Goal: Contribute content

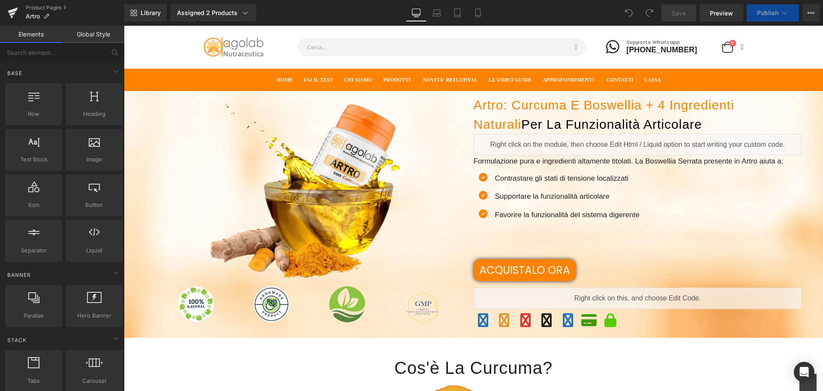
click at [12, 17] on icon at bounding box center [12, 16] width 3 height 3
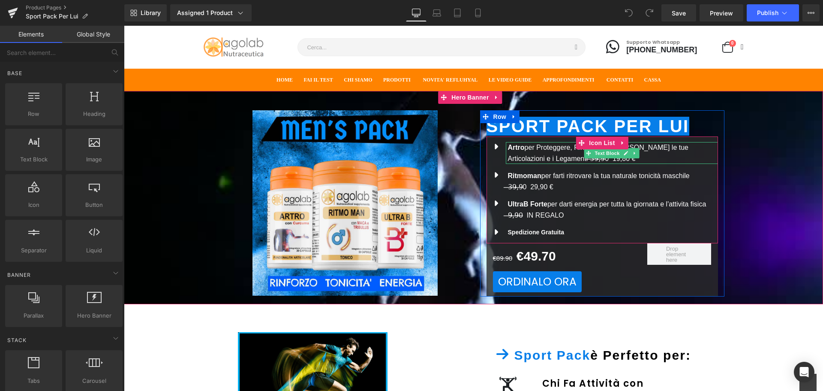
click at [543, 148] on p "Artro per Proteggere, Rinforzare e [PERSON_NAME] le tue Articolazioni e i Legam…" at bounding box center [613, 153] width 210 height 22
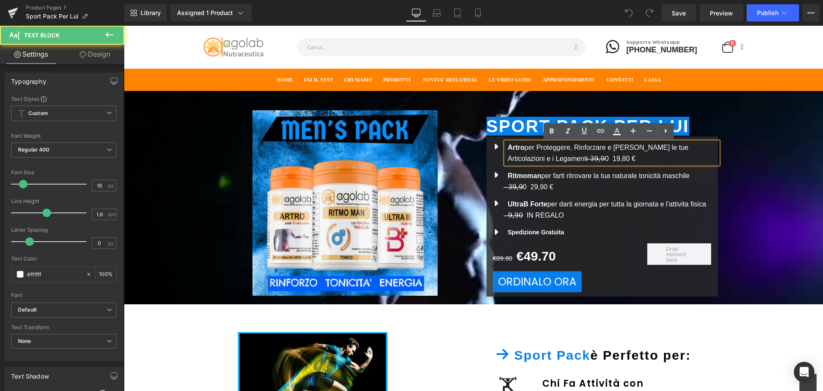
click at [597, 148] on p "Artro per Proteggere, Rinforzare e [PERSON_NAME] le tue Articolazioni e i Legam…" at bounding box center [613, 153] width 210 height 22
click at [591, 152] on p "Artro per Proteggere, Rinforzare e [PERSON_NAME] le tue Articolazioni e i Legam…" at bounding box center [613, 153] width 210 height 22
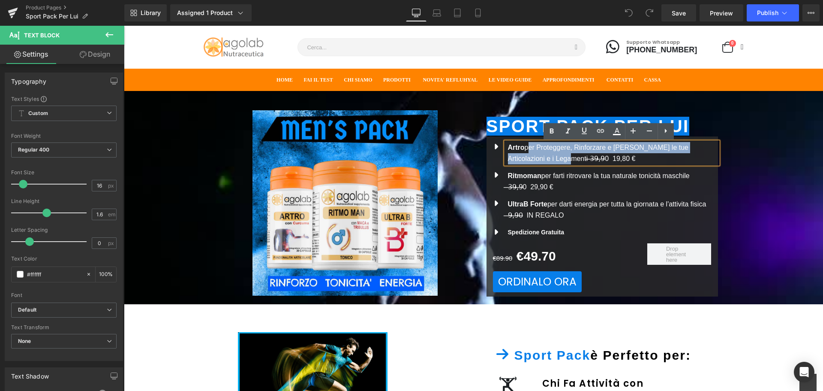
drag, startPoint x: 525, startPoint y: 148, endPoint x: 537, endPoint y: 159, distance: 16.1
click at [537, 159] on p "Artro per Proteggere, Rinforzare e [PERSON_NAME] le tue Articolazioni e i Legam…" at bounding box center [613, 153] width 210 height 22
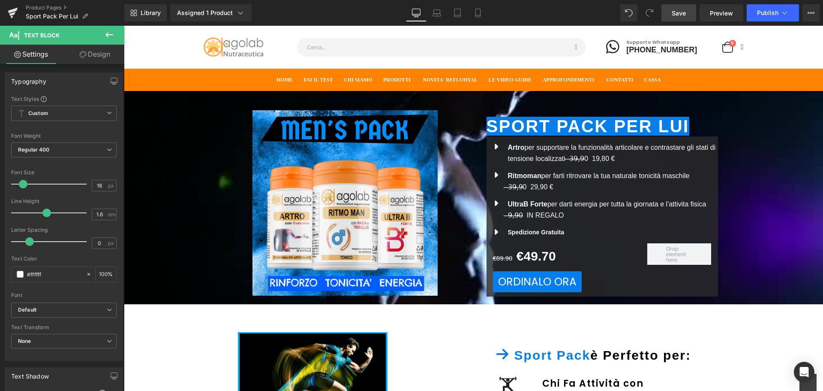
click at [694, 15] on link "Save" at bounding box center [679, 12] width 35 height 17
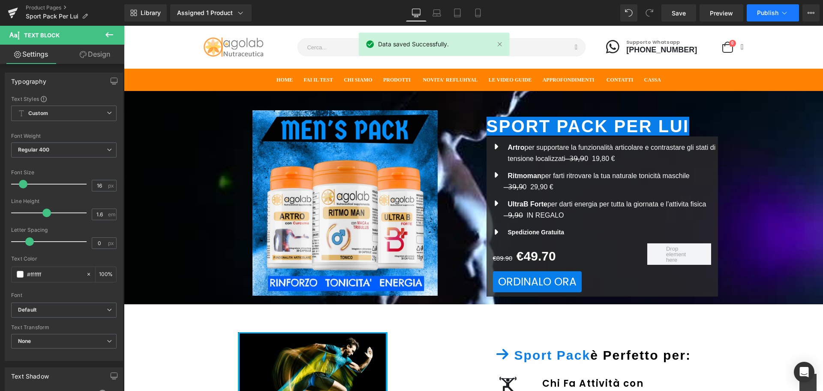
click at [767, 13] on span "Publish" at bounding box center [767, 12] width 21 height 7
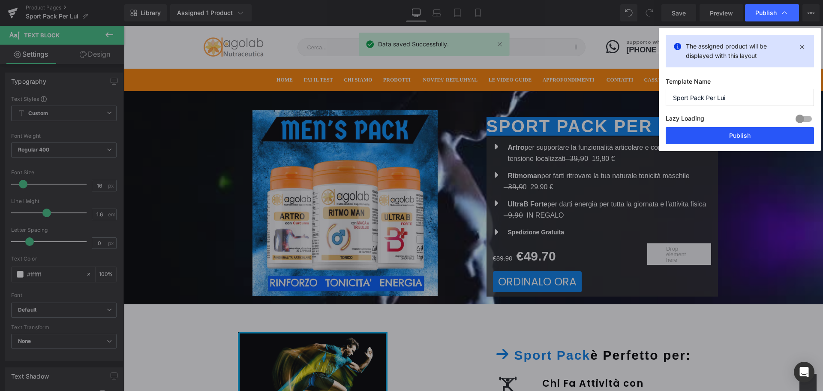
click at [726, 141] on button "Publish" at bounding box center [740, 135] width 148 height 17
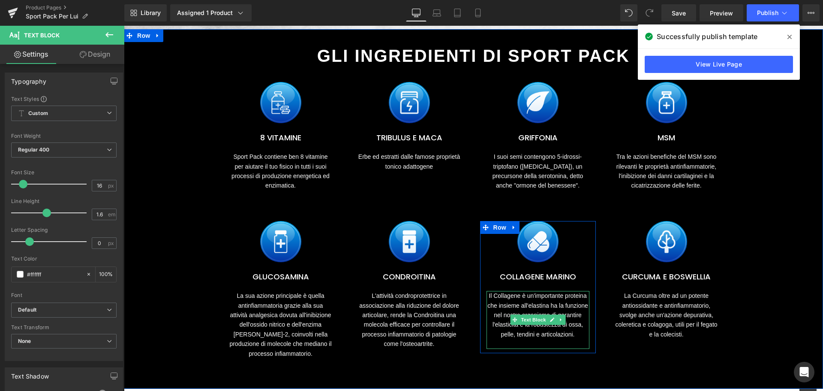
scroll to position [643, 0]
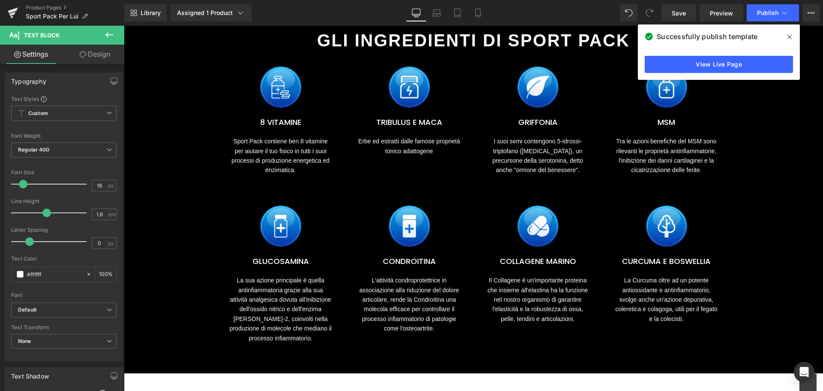
drag, startPoint x: 790, startPoint y: 36, endPoint x: 663, endPoint y: 11, distance: 129.0
click at [790, 36] on icon at bounding box center [790, 37] width 4 height 4
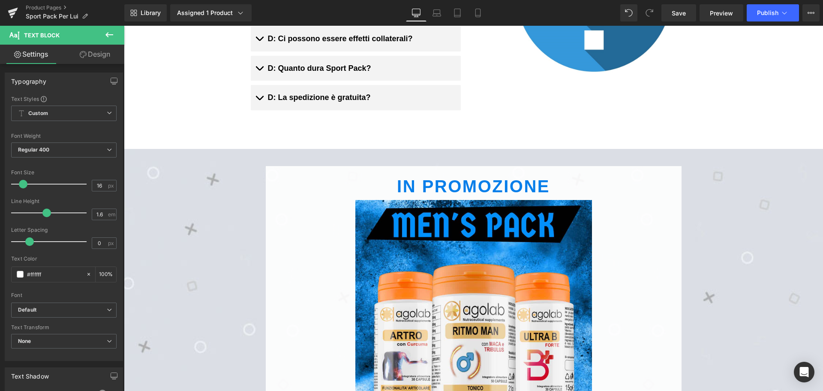
scroll to position [1458, 0]
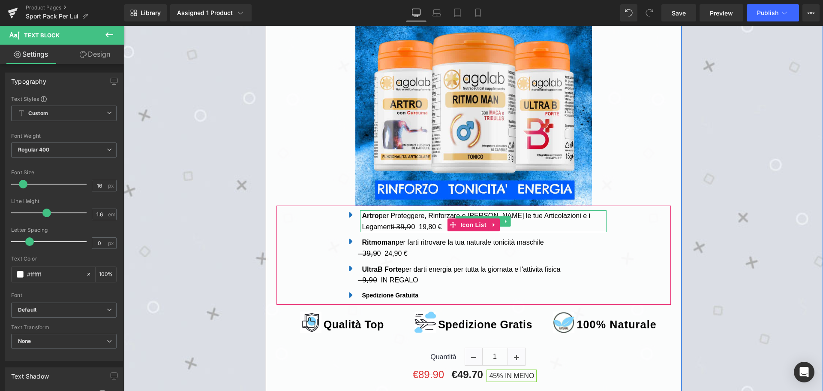
click at [405, 210] on p "Artro per Proteggere, Rinforzare e [PERSON_NAME] le tue Articolazioni e i Legam…" at bounding box center [484, 221] width 244 height 22
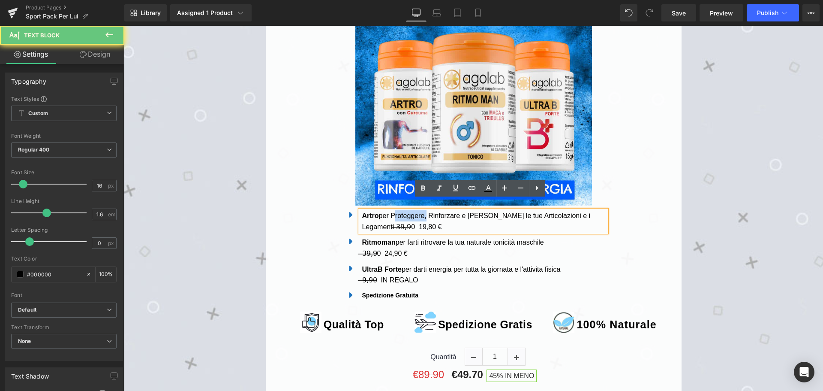
click at [405, 210] on p "Artro per Proteggere, Rinforzare e [PERSON_NAME] le tue Articolazioni e i Legam…" at bounding box center [484, 221] width 244 height 22
click at [392, 210] on p "Artro per Proteggere, Rinforzare e [PERSON_NAME] le tue Articolazioni e i Legam…" at bounding box center [484, 221] width 244 height 22
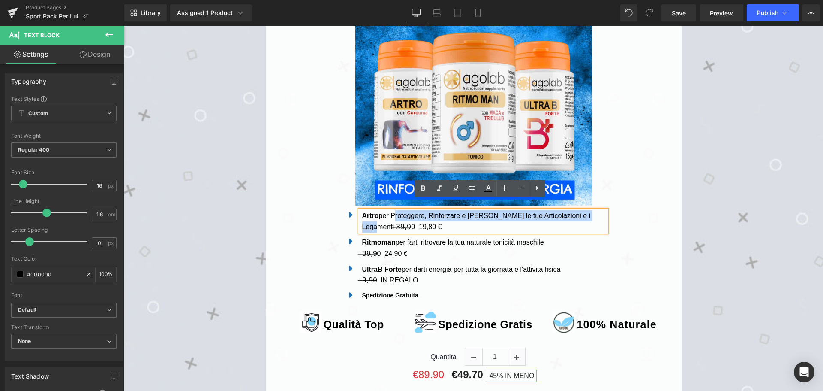
drag, startPoint x: 390, startPoint y: 205, endPoint x: 590, endPoint y: 203, distance: 200.3
click at [590, 210] on p "Artro per Proteggere, Rinforzare e [PERSON_NAME] le tue Articolazioni e i Legam…" at bounding box center [484, 221] width 244 height 22
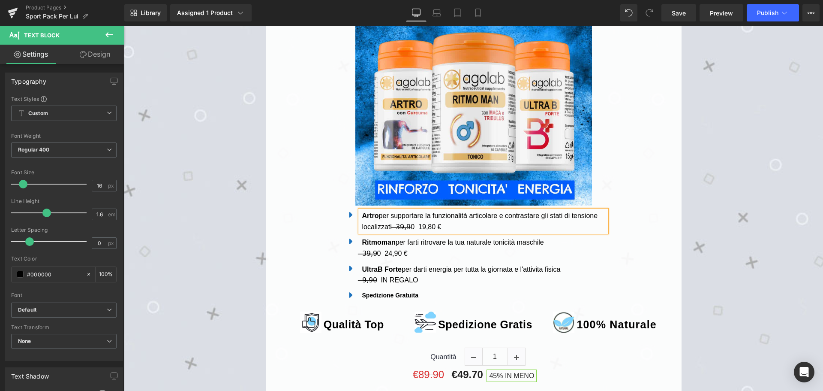
click at [608, 233] on div "Icon Artro per supportare la funzionalità articolare e contrastare gli stati di…" at bounding box center [474, 254] width 395 height 99
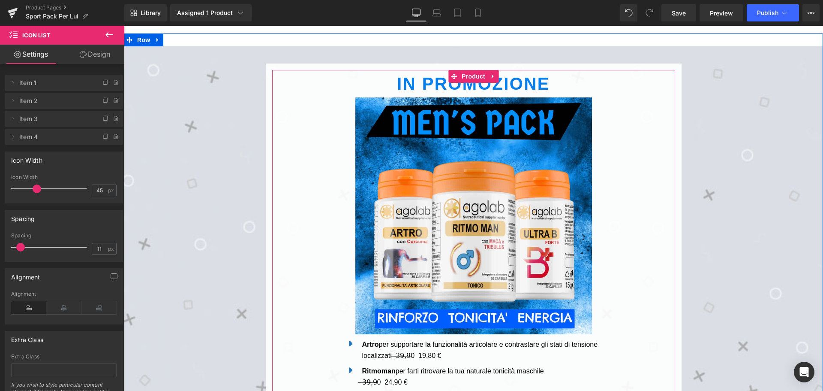
scroll to position [1029, 0]
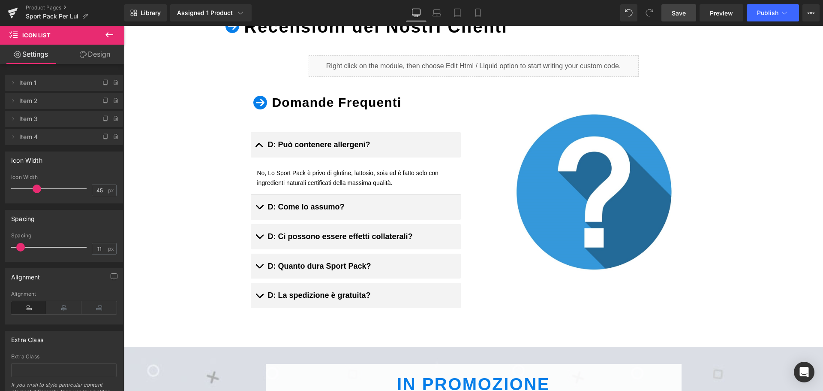
click at [683, 14] on span "Save" at bounding box center [679, 13] width 14 height 9
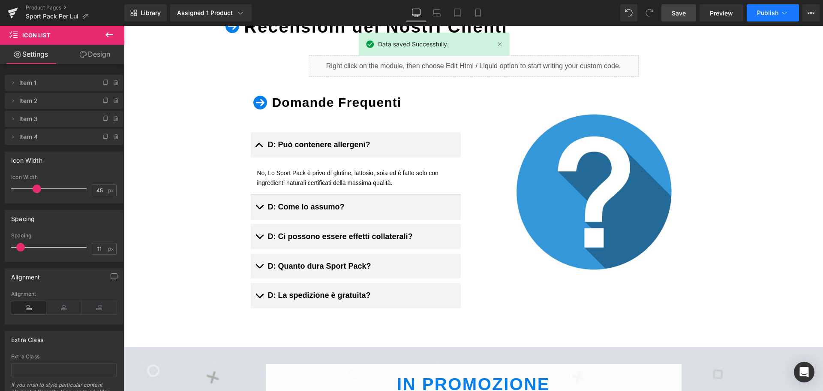
click at [764, 16] on span "Publish" at bounding box center [767, 12] width 21 height 7
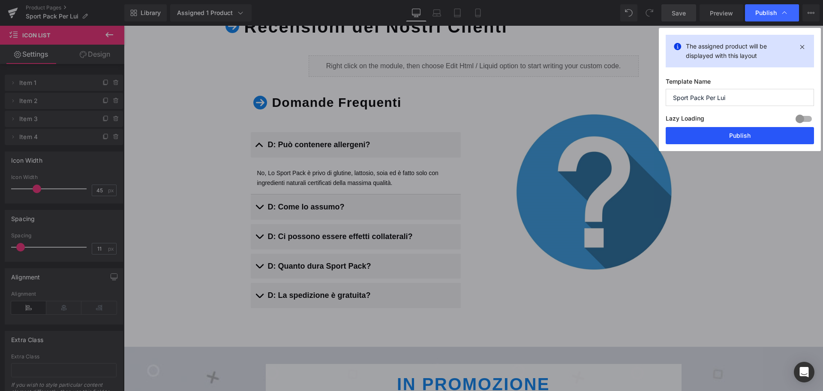
click at [726, 135] on button "Publish" at bounding box center [740, 135] width 148 height 17
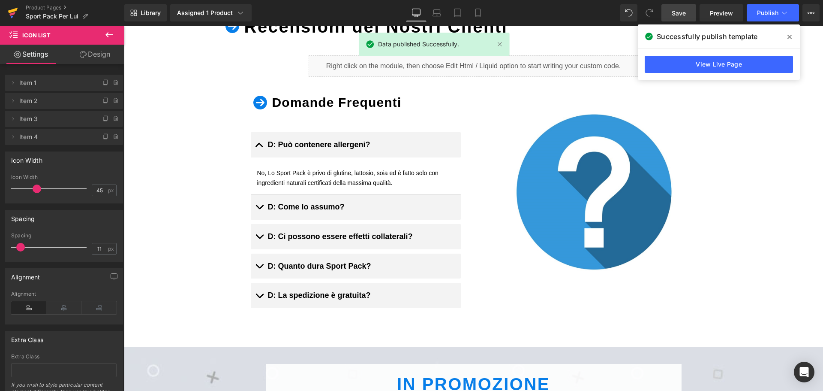
click at [18, 7] on icon at bounding box center [13, 12] width 10 height 21
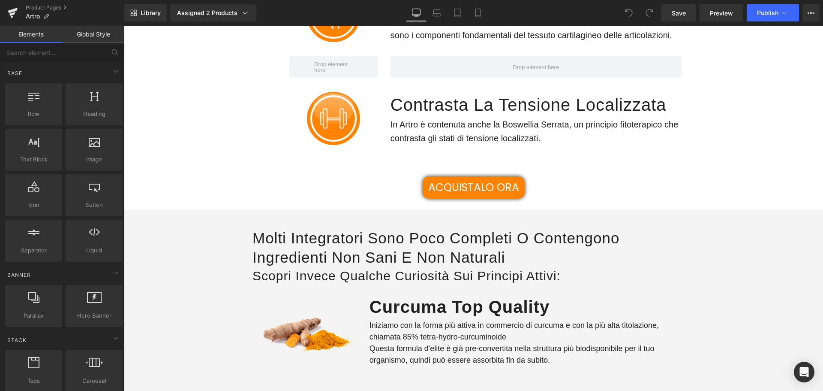
scroll to position [1201, 0]
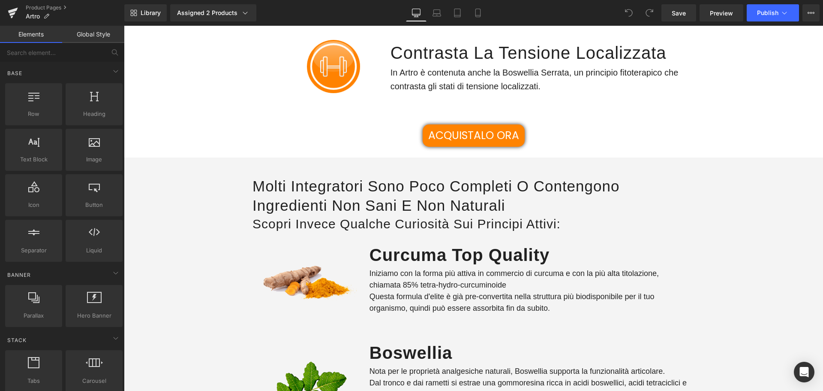
click at [795, 133] on div "ACQUISTALO ORA" at bounding box center [473, 135] width 699 height 22
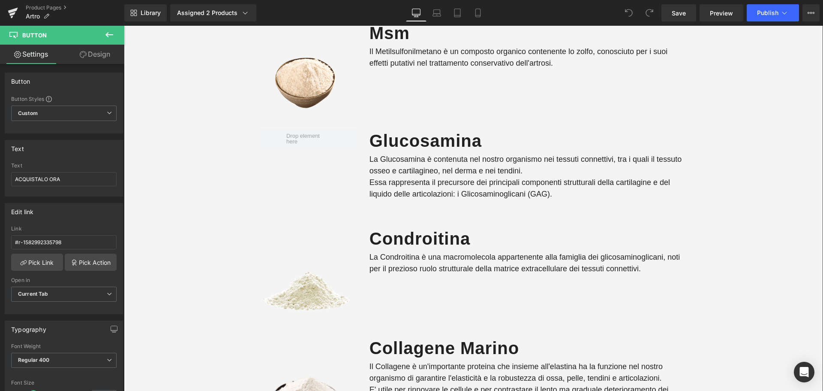
scroll to position [1604, 0]
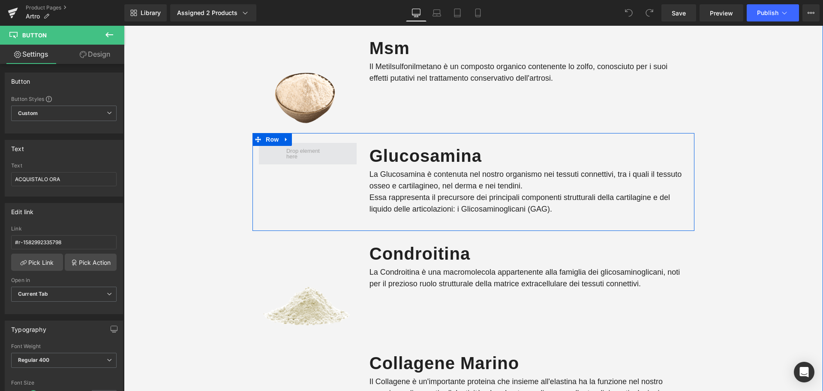
click at [292, 154] on span at bounding box center [307, 153] width 49 height 15
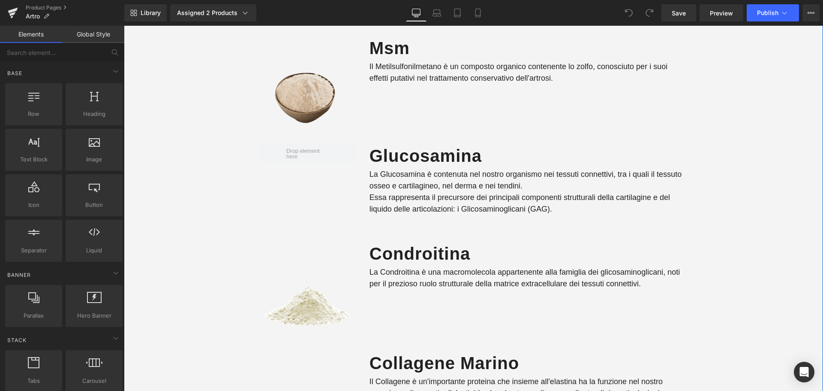
click at [304, 108] on img at bounding box center [308, 93] width 98 height 72
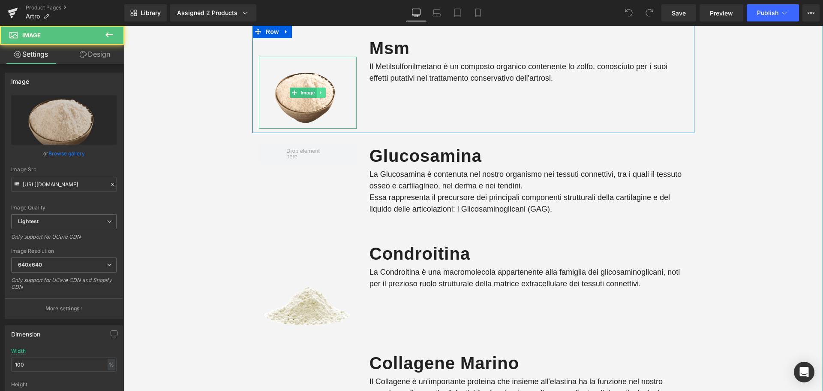
click at [320, 94] on icon at bounding box center [321, 92] width 5 height 5
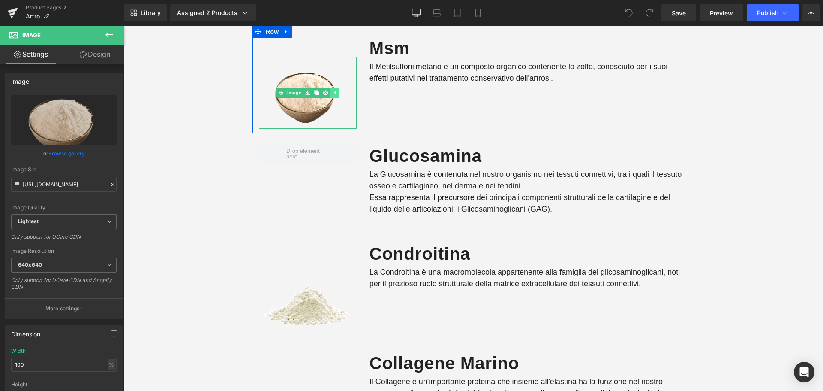
click at [332, 90] on icon at bounding box center [334, 92] width 5 height 5
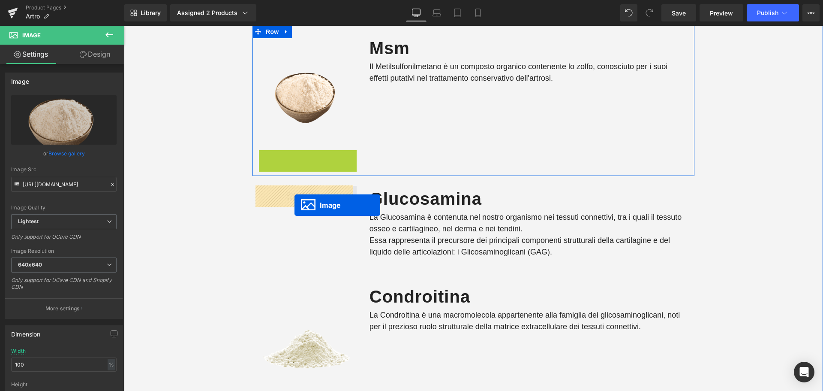
drag, startPoint x: 293, startPoint y: 186, endPoint x: 295, endPoint y: 205, distance: 18.9
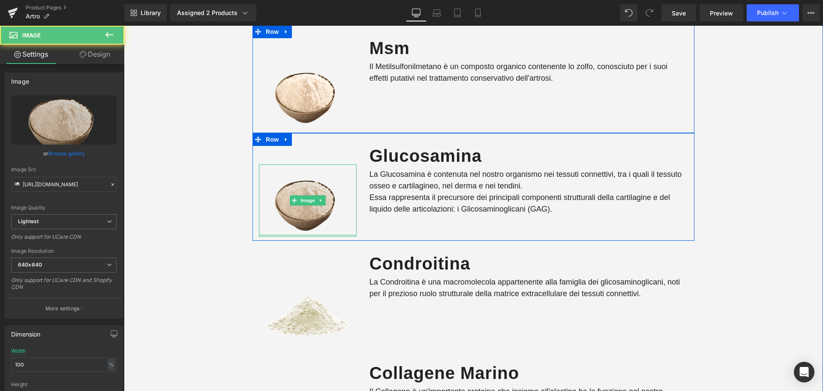
click at [302, 185] on img at bounding box center [308, 200] width 98 height 72
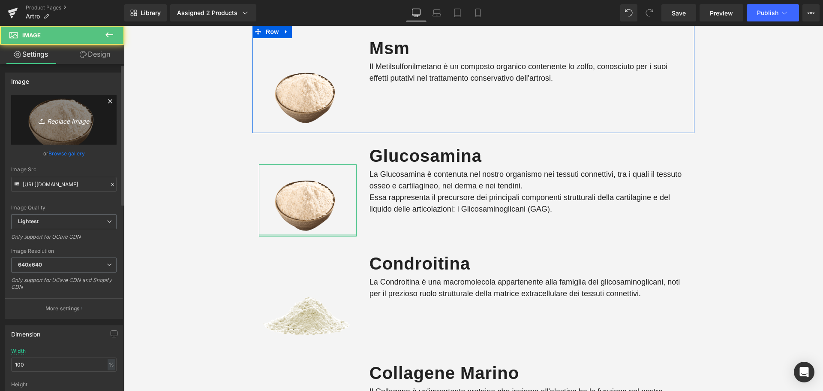
click at [60, 130] on link "Replace Image" at bounding box center [63, 119] width 105 height 49
type input "C:\fakepath\Glucosamina.jpg"
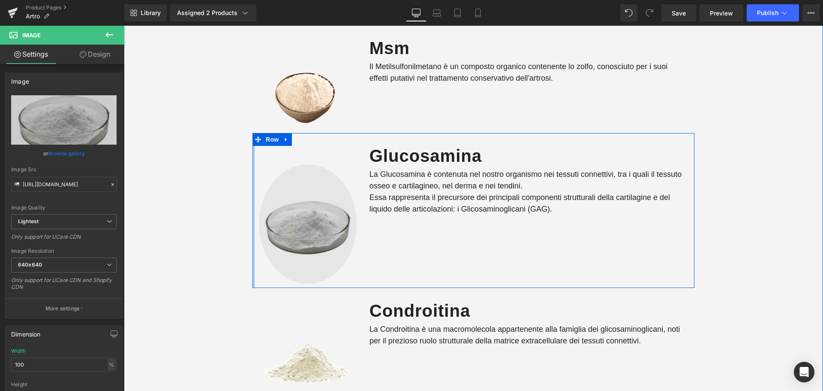
type input "https://ucarecdn.com/b5ae65ba-3e1b-46b0-a196-34aa81922ada/-/format/auto/-/previ…"
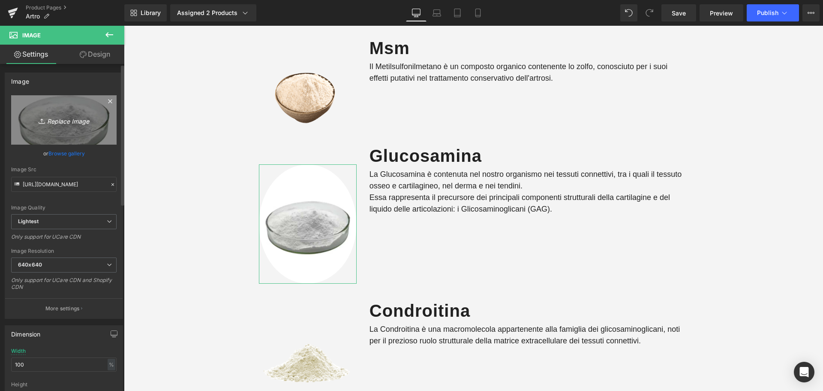
click at [62, 119] on icon "Replace Image" at bounding box center [64, 119] width 69 height 11
type input "C:\fakepath\Glucosamina.png"
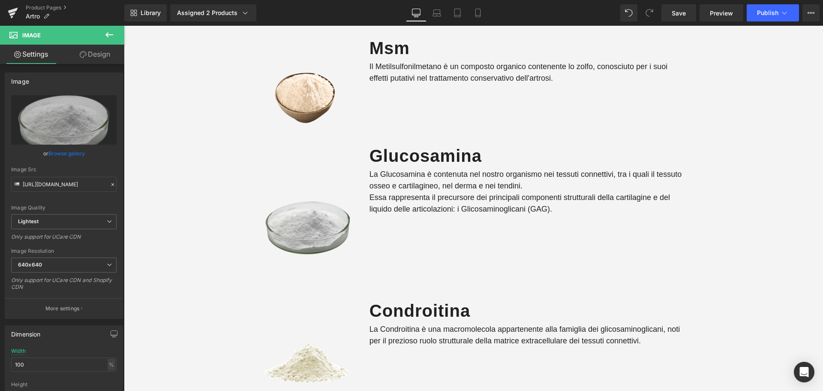
type input "[URL][DOMAIN_NAME]"
click at [685, 17] on span "Save" at bounding box center [679, 13] width 14 height 9
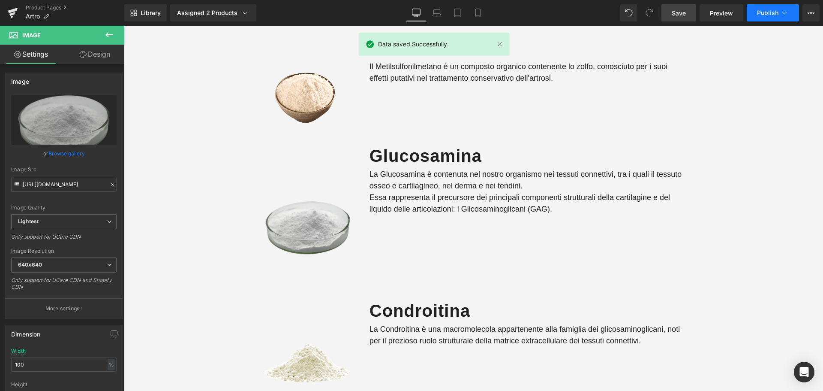
click at [774, 13] on span "Publish" at bounding box center [767, 12] width 21 height 7
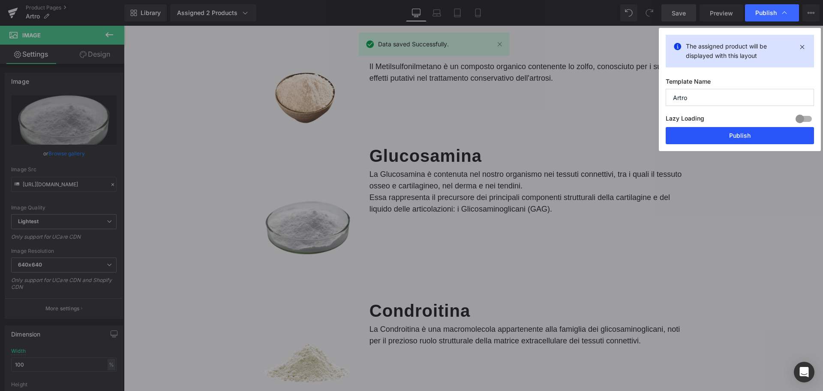
click at [736, 136] on button "Publish" at bounding box center [740, 135] width 148 height 17
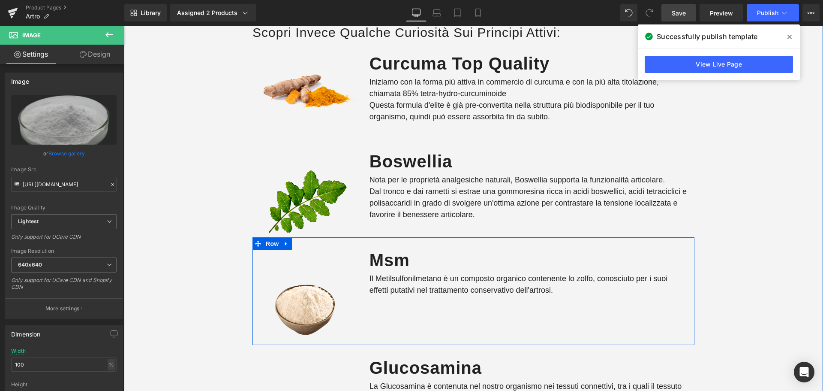
scroll to position [1475, 0]
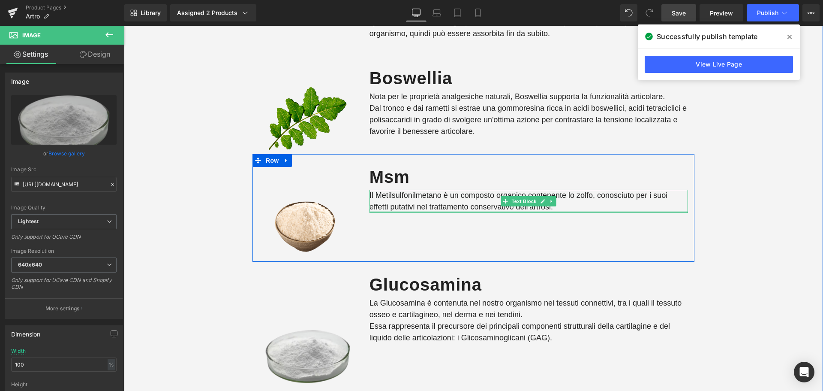
click at [434, 209] on p "Il Metilsulfonilmetano è un composto organico contenente lo zolfo, conosciuto p…" at bounding box center [529, 201] width 319 height 23
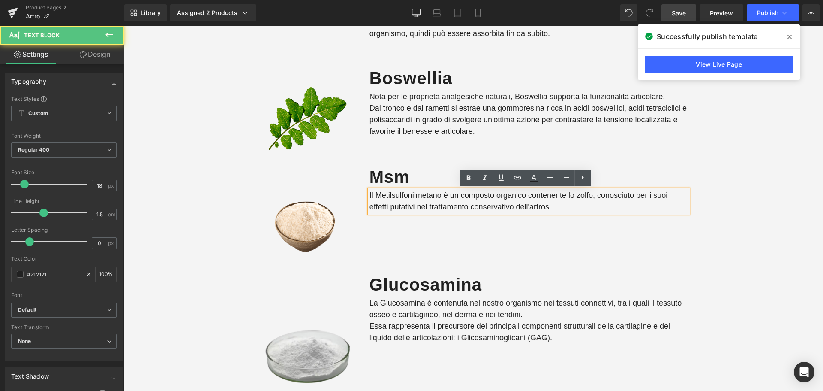
click at [562, 210] on p "Il Metilsulfonilmetano è un composto organico contenente lo zolfo, conosciuto p…" at bounding box center [529, 201] width 319 height 23
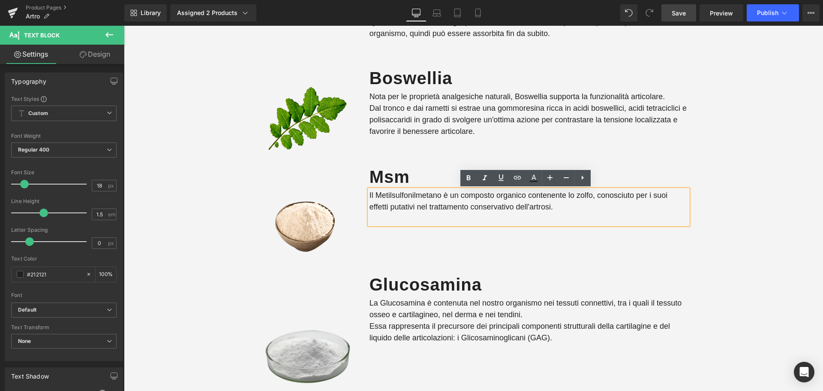
click at [410, 219] on p at bounding box center [529, 219] width 319 height 12
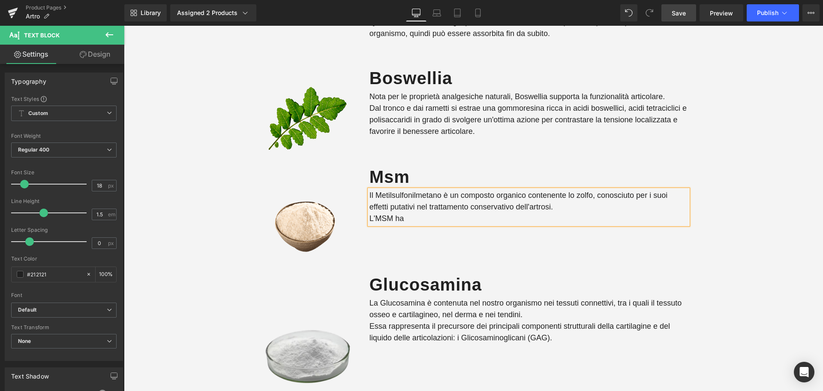
click at [412, 217] on p "L'MSM ha" at bounding box center [529, 219] width 319 height 12
drag, startPoint x: 149, startPoint y: 28, endPoint x: 234, endPoint y: 141, distance: 141.4
click at [234, 141] on div "molti integratori sono poco completi o contengono ingredienti non sani e non na…" at bounding box center [473, 275] width 699 height 784
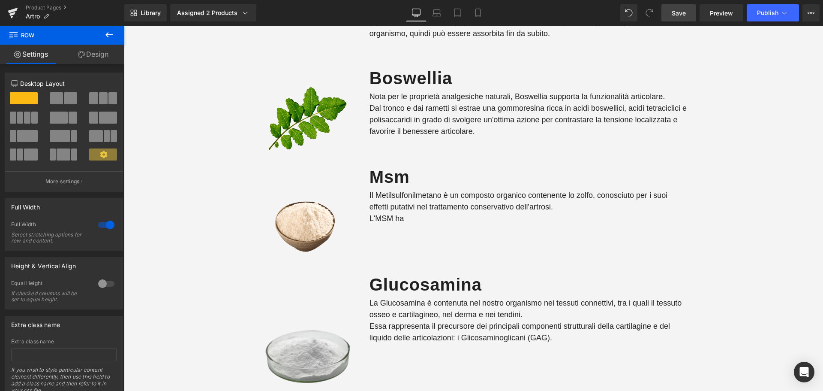
click at [687, 15] on link "Save" at bounding box center [679, 12] width 35 height 17
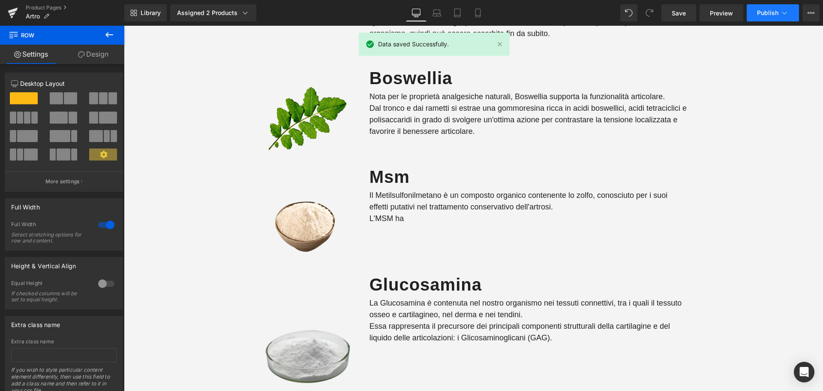
click at [774, 16] on span "Publish" at bounding box center [767, 12] width 21 height 7
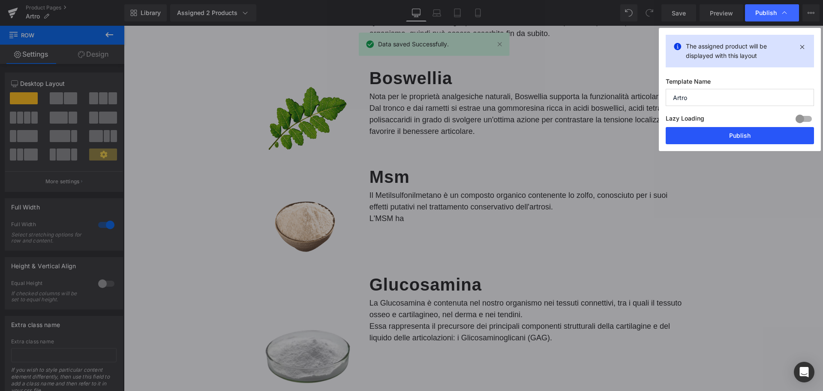
click at [751, 136] on button "Publish" at bounding box center [740, 135] width 148 height 17
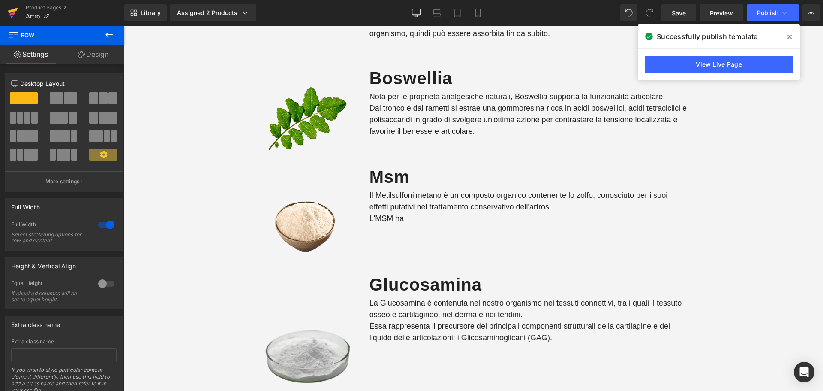
click at [9, 17] on icon at bounding box center [13, 12] width 10 height 21
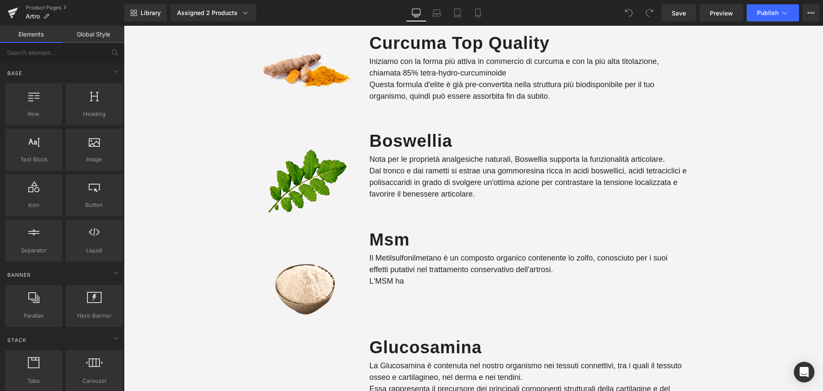
scroll to position [1501, 0]
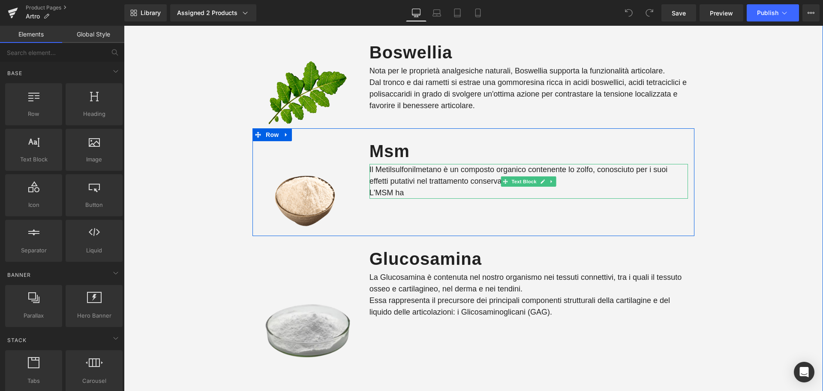
click at [409, 194] on p "L'MSM ha" at bounding box center [529, 193] width 319 height 12
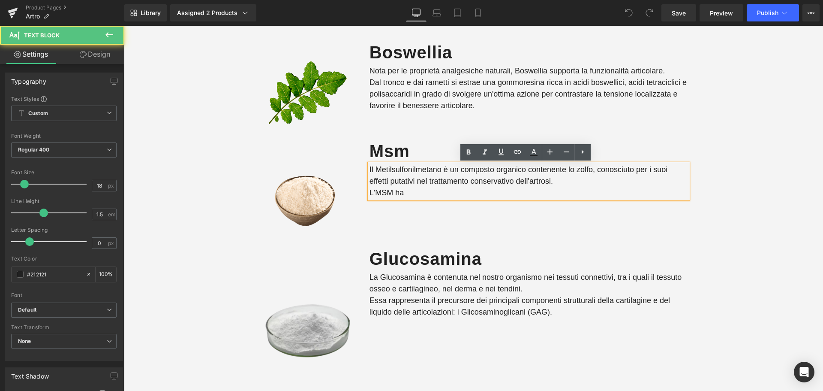
click at [407, 194] on p "L'MSM ha" at bounding box center [529, 193] width 319 height 12
click at [386, 193] on p "L'MSM ha" at bounding box center [529, 193] width 319 height 12
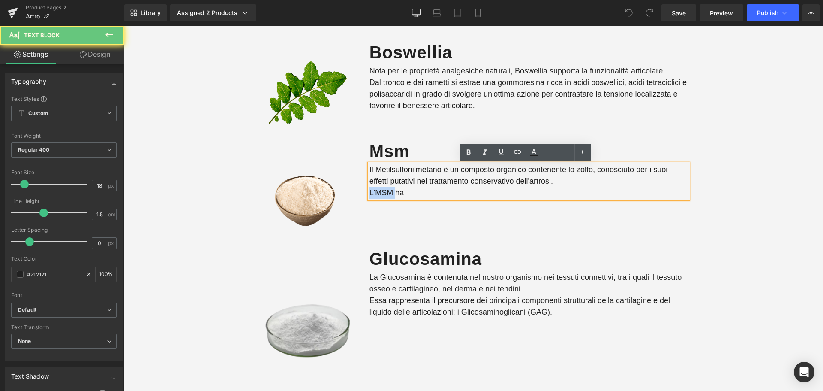
click at [386, 193] on p "L'MSM ha" at bounding box center [529, 193] width 319 height 12
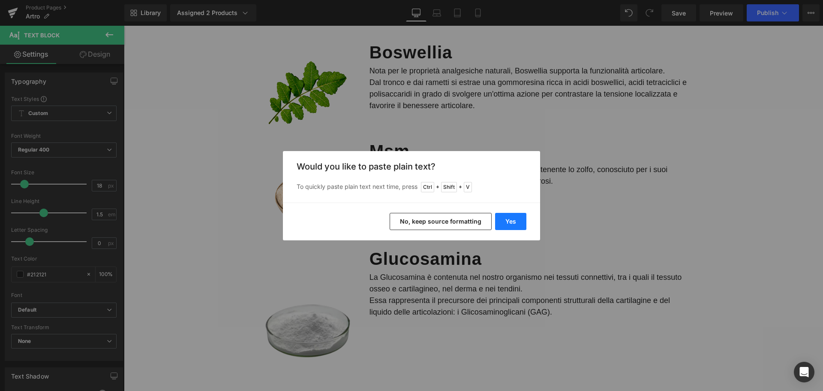
click at [506, 223] on button "Yes" at bounding box center [510, 221] width 31 height 17
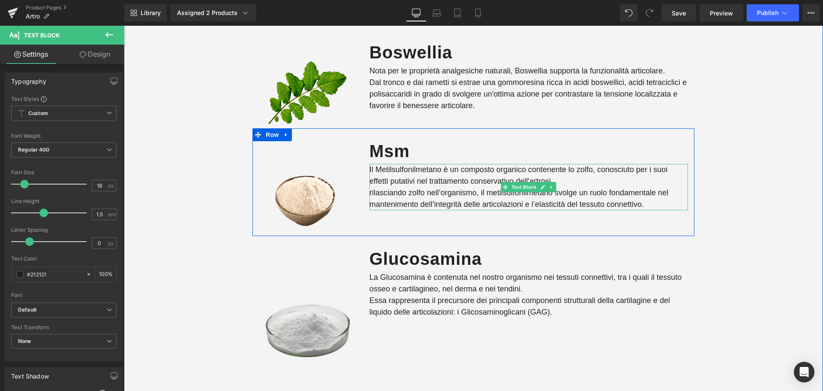
click at [588, 181] on p "Il Metilsulfonilmetano è un composto organico contenente lo zolfo, conosciuto p…" at bounding box center [529, 175] width 319 height 23
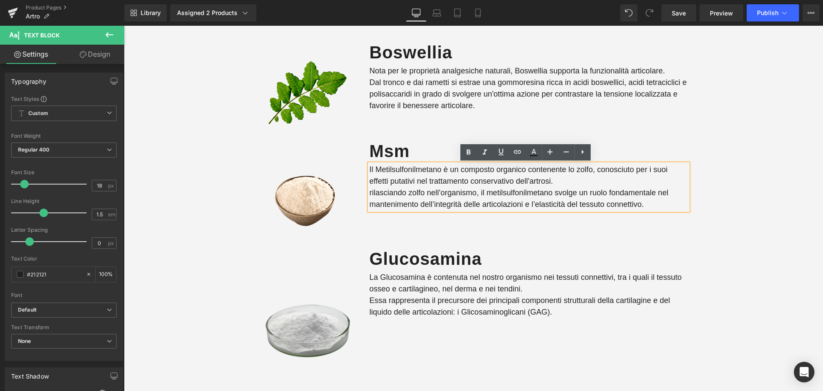
click at [370, 192] on p "rilasciando zolfo nell’organismo, il metilsulfonilmetano svolge un ruolo fondam…" at bounding box center [529, 198] width 319 height 23
click at [646, 204] on p "Rilasciando zolfo nell’organismo, il metilsulfonilmetano svolge un ruolo fondam…" at bounding box center [529, 198] width 319 height 23
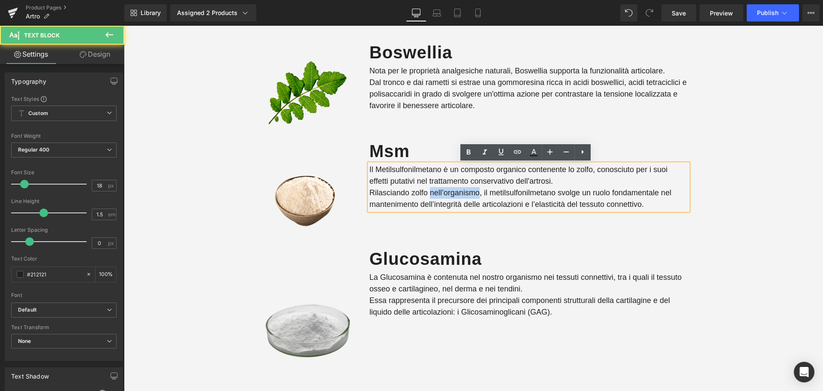
drag, startPoint x: 427, startPoint y: 192, endPoint x: 476, endPoint y: 188, distance: 49.1
click at [476, 188] on p "Rilasciando zolfo nell’organismo, il metilsulfonilmetano svolge un ruolo fondam…" at bounding box center [529, 198] width 319 height 23
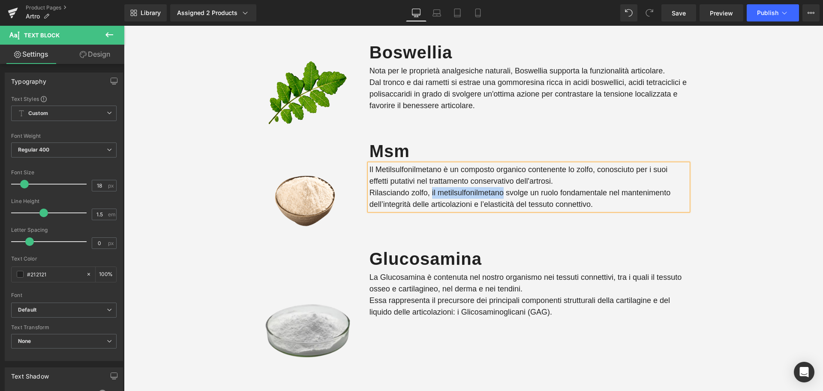
drag, startPoint x: 430, startPoint y: 193, endPoint x: 500, endPoint y: 192, distance: 70.3
click at [500, 192] on p "Rilasciando zolfo, il metilsulfonilmetano svolge un ruolo fondamentale nel mant…" at bounding box center [529, 198] width 319 height 23
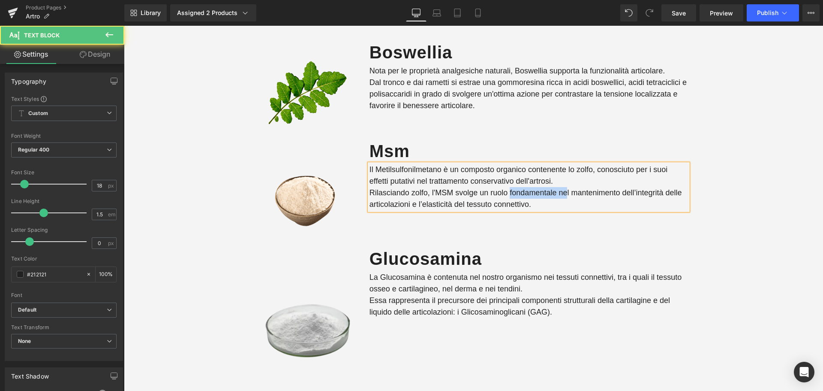
drag, startPoint x: 506, startPoint y: 192, endPoint x: 563, endPoint y: 190, distance: 57.1
click at [563, 190] on p "Rilasciando zolfo, l'MSM svolge un ruolo fondamentale nel mantenimento dell’int…" at bounding box center [529, 198] width 319 height 23
click at [512, 193] on p "Rilasciando zolfo, l'MSM svolge un ruolo di mantenimento dell’integrità delle a…" at bounding box center [529, 198] width 319 height 23
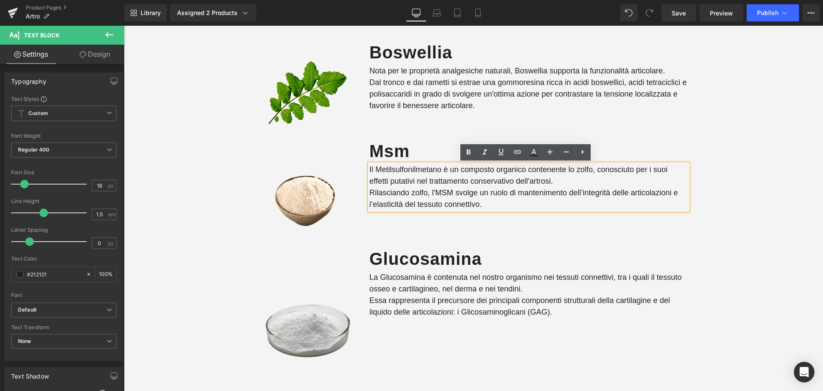
click at [519, 190] on p "Rilasciando zolfo, l'MSM svolge un ruolo di mantenimento dell’integrità delle a…" at bounding box center [529, 198] width 319 height 23
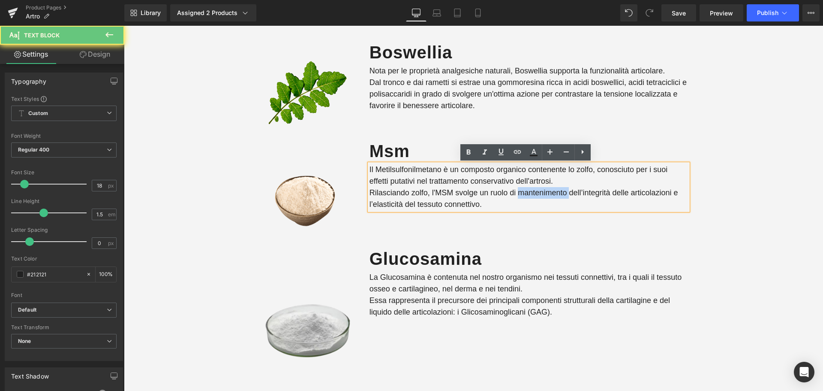
click at [519, 190] on p "Rilasciando zolfo, l'MSM svolge un ruolo di mantenimento dell’integrità delle a…" at bounding box center [529, 198] width 319 height 23
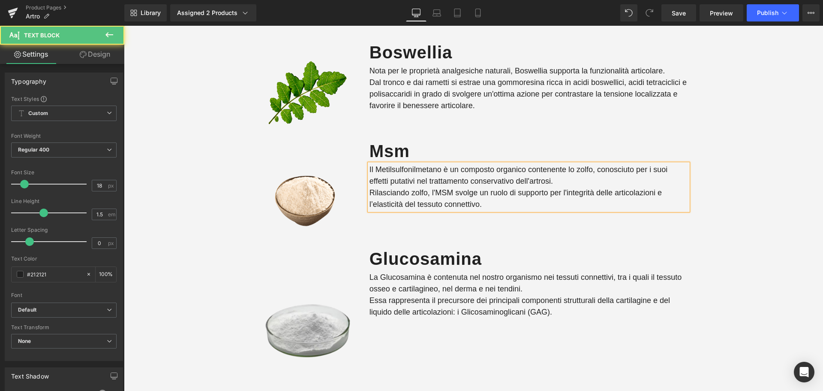
click at [486, 206] on p "Rilasciando zolfo, l'MSM svolge un ruolo di supporto per l'integrità delle arti…" at bounding box center [529, 198] width 319 height 23
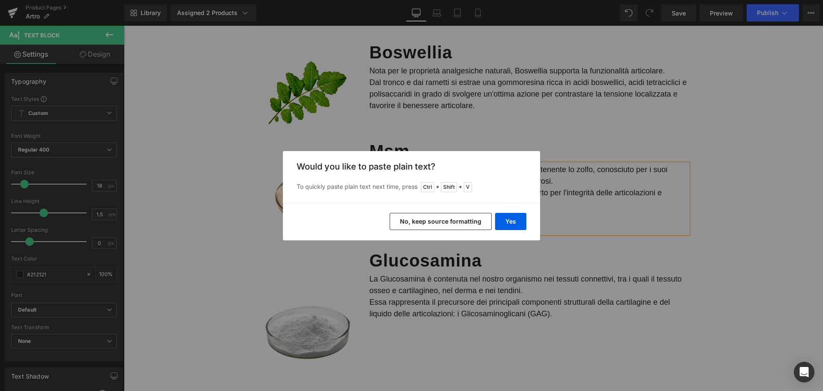
click at [461, 225] on button "No, keep source formatting" at bounding box center [441, 221] width 102 height 17
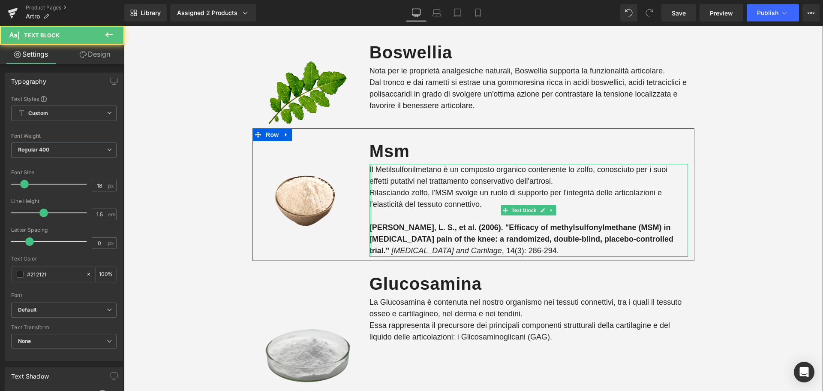
drag, startPoint x: 475, startPoint y: 250, endPoint x: 367, endPoint y: 226, distance: 110.3
click at [370, 226] on div "Il Metilsulfonilmetano è un composto organico contenente lo zolfo, conosciuto p…" at bounding box center [529, 210] width 319 height 93
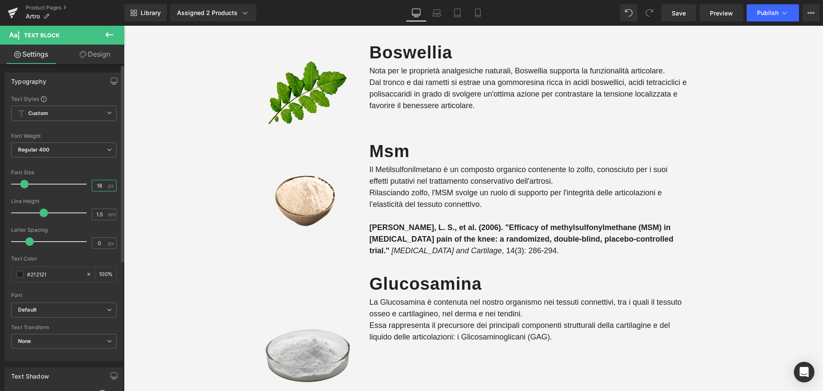
click at [93, 184] on input "18" at bounding box center [99, 185] width 15 height 11
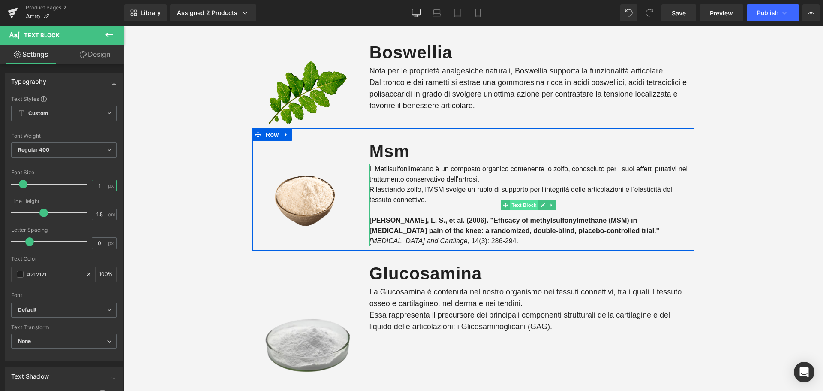
type input "6"
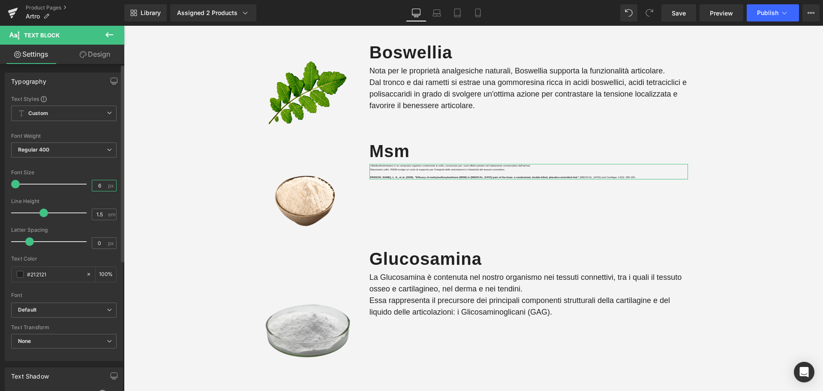
click at [97, 184] on input "6" at bounding box center [99, 185] width 15 height 11
click at [138, 160] on div "molti integratori sono poco completi o contengono ingredienti non sani e non na…" at bounding box center [473, 249] width 699 height 784
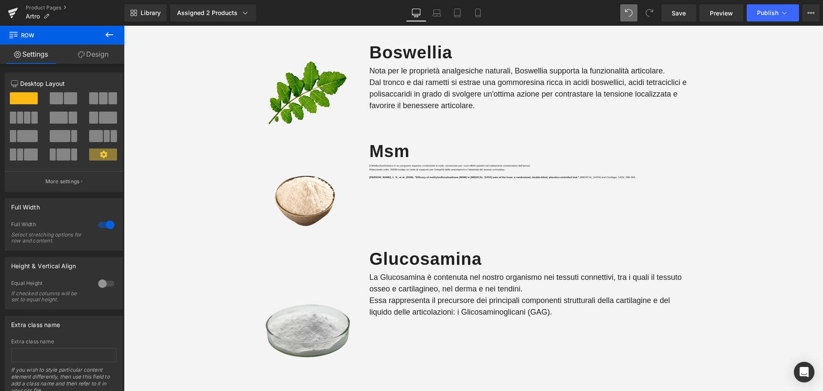
click at [650, 13] on icon at bounding box center [650, 13] width 8 height 8
click at [648, 7] on span at bounding box center [649, 12] width 17 height 17
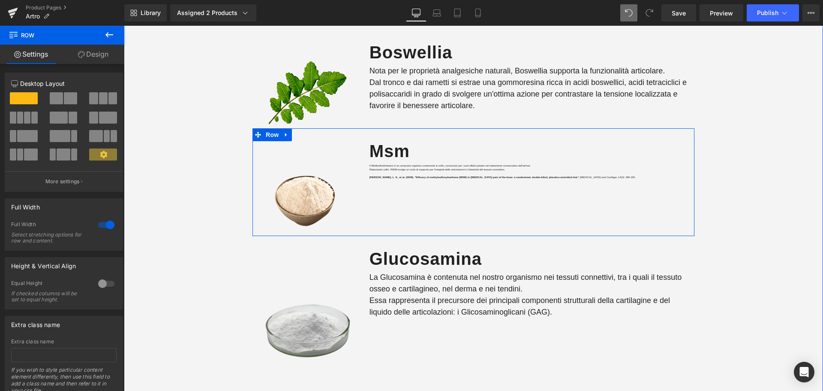
click at [124, 26] on div at bounding box center [124, 26] width 0 height 0
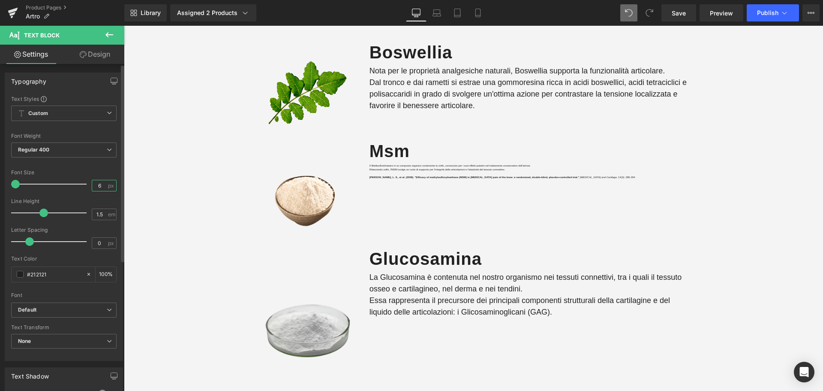
click at [93, 184] on input "6" at bounding box center [99, 185] width 15 height 11
type input "18"
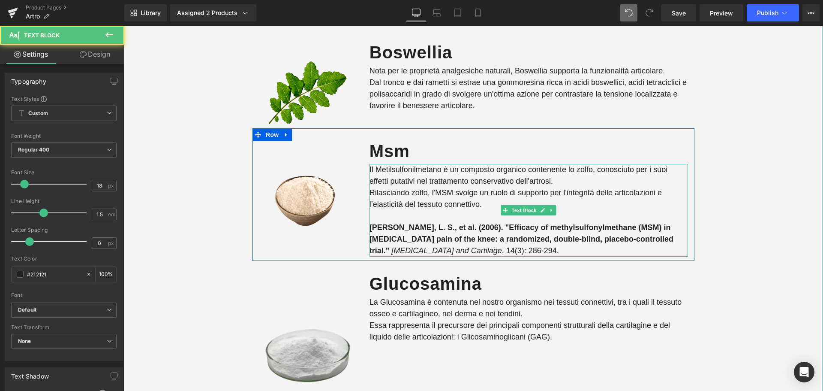
click at [449, 229] on strong "Kim, L. S., et al. (2006). "Efficacy of methylsulfonylmethane (MSM) in osteoart…" at bounding box center [522, 239] width 304 height 32
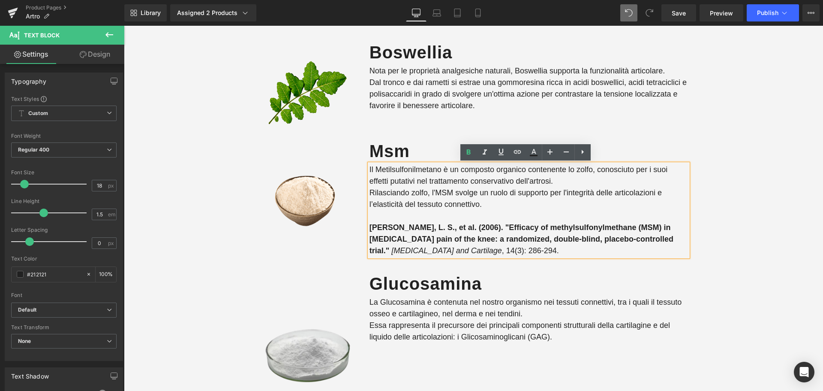
click at [764, 272] on div "molti integratori sono poco completi o contengono ingredienti non sani e non na…" at bounding box center [473, 262] width 699 height 810
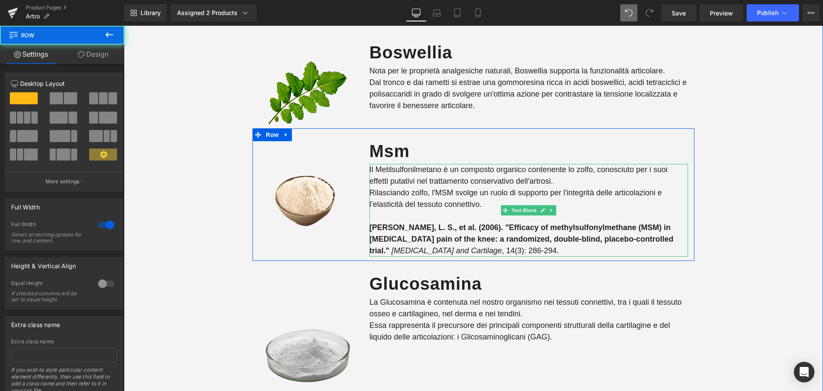
drag, startPoint x: 426, startPoint y: 225, endPoint x: 433, endPoint y: 227, distance: 6.8
click at [426, 225] on strong "Kim, L. S., et al. (2006). "Efficacy of methylsulfonylmethane (MSM) in osteoart…" at bounding box center [522, 239] width 304 height 32
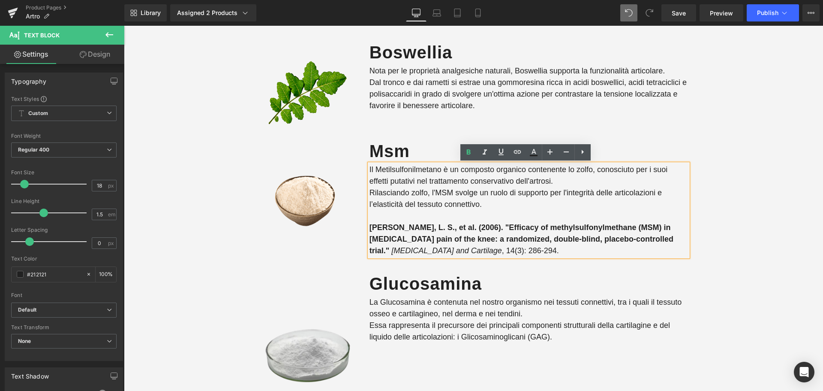
click at [414, 227] on strong "Kim, L. S., et al. (2006). "Efficacy of methylsulfonylmethane (MSM) in osteoart…" at bounding box center [522, 239] width 304 height 32
copy p "Kim, L. S., et al. (2006). "Efficacy of methylsulfonylmethane (MSM) in osteoart…"
click at [488, 203] on p "Rilasciando zolfo, l'MSM svolge un ruolo di supporto per l'integrità delle arti…" at bounding box center [529, 198] width 319 height 23
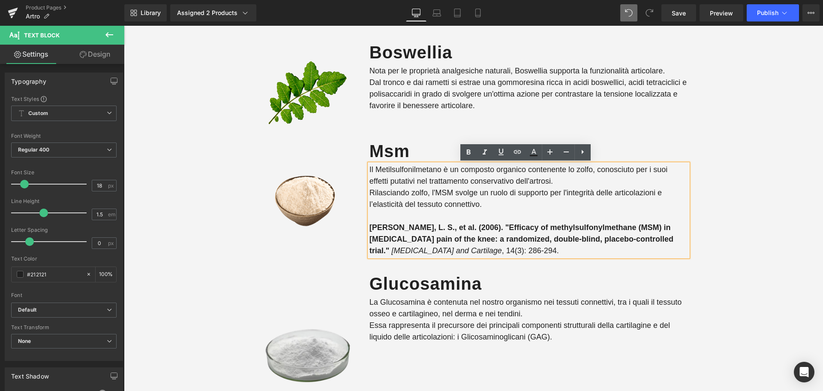
drag, startPoint x: 410, startPoint y: 226, endPoint x: 368, endPoint y: 214, distance: 43.8
click at [370, 214] on div "Il Metilsulfonilmetano è un composto organico contenente lo zolfo, conosciuto p…" at bounding box center [529, 210] width 319 height 93
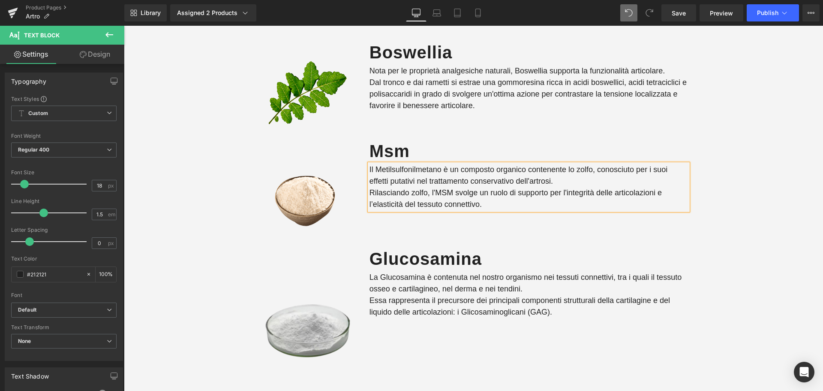
click at [496, 224] on div "Image msm Heading Il Metilsulfonilmetano è un composto organico contenente lo z…" at bounding box center [474, 182] width 442 height 108
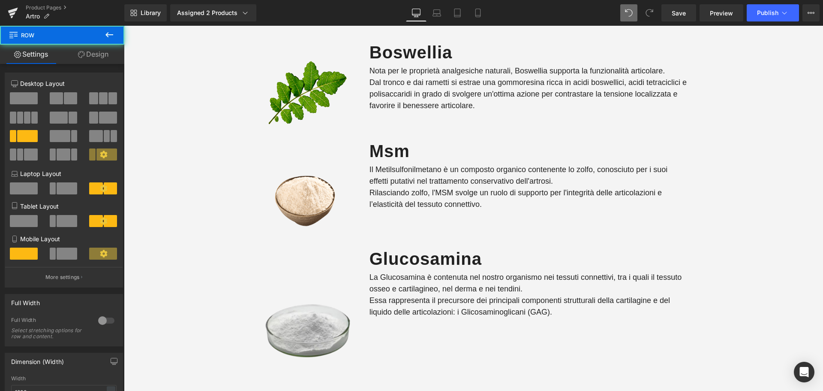
click at [500, 193] on p "Rilasciando zolfo, l'MSM svolge un ruolo di supporto per l'integrità delle arti…" at bounding box center [529, 198] width 319 height 23
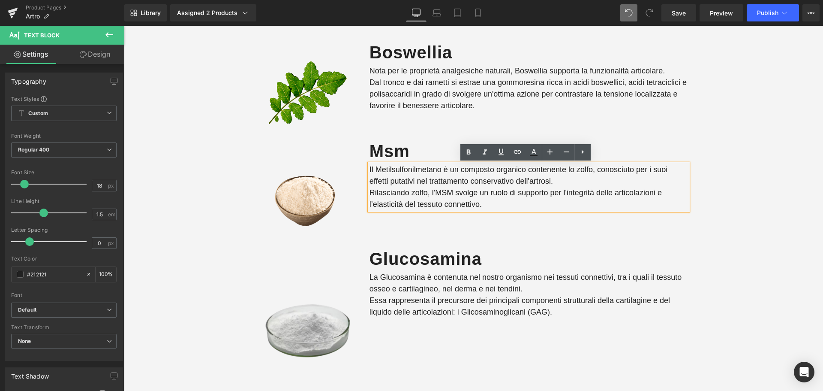
click at [511, 186] on p "Il Metilsulfonilmetano è un composto organico contenente lo zolfo, conosciuto p…" at bounding box center [529, 175] width 319 height 23
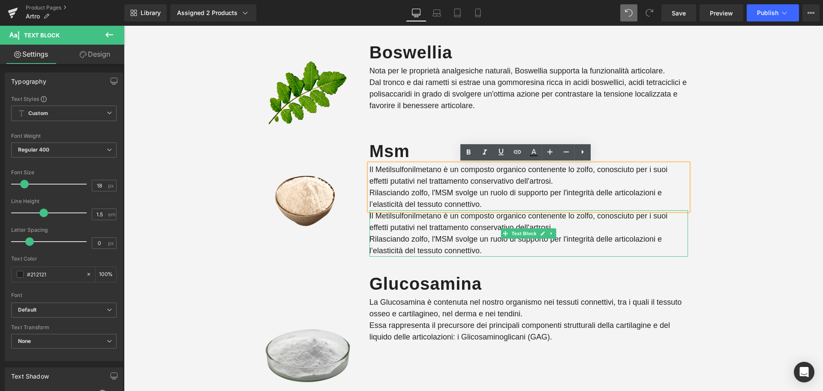
click at [435, 230] on p "Il Metilsulfonilmetano è un composto organico contenente lo zolfo, conosciuto p…" at bounding box center [529, 221] width 319 height 23
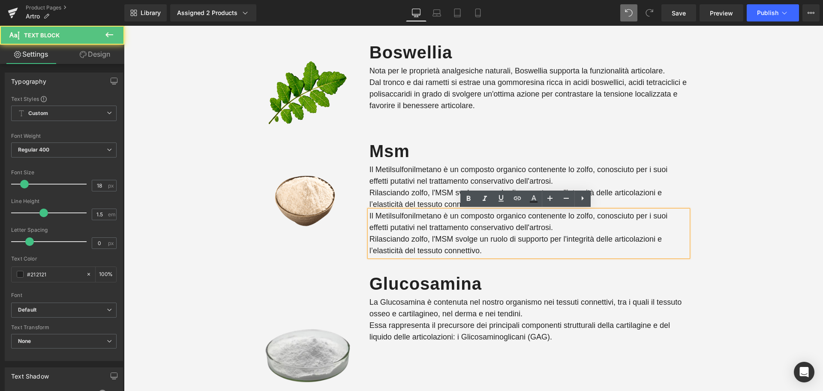
click at [435, 230] on p "Il Metilsulfonilmetano è un composto organico contenente lo zolfo, conosciuto p…" at bounding box center [529, 221] width 319 height 23
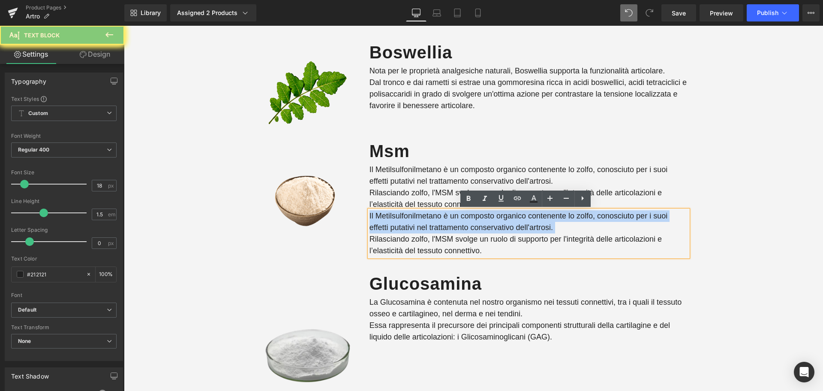
click at [435, 230] on p "Il Metilsulfonilmetano è un composto organico contenente lo zolfo, conosciuto p…" at bounding box center [529, 221] width 319 height 23
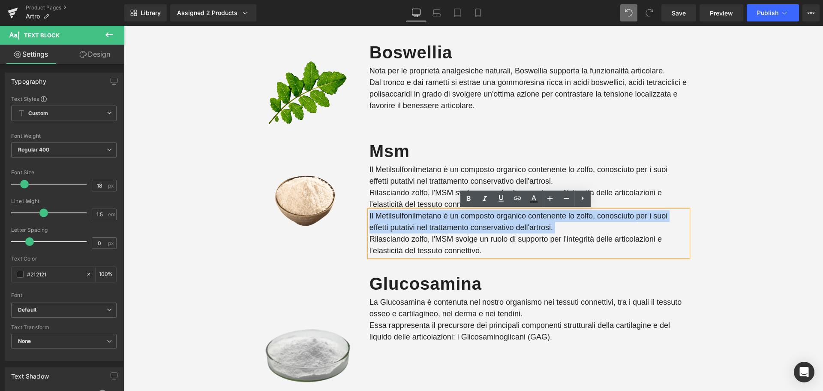
click at [435, 230] on p "Il Metilsulfonilmetano è un composto organico contenente lo zolfo, conosciuto p…" at bounding box center [529, 221] width 319 height 23
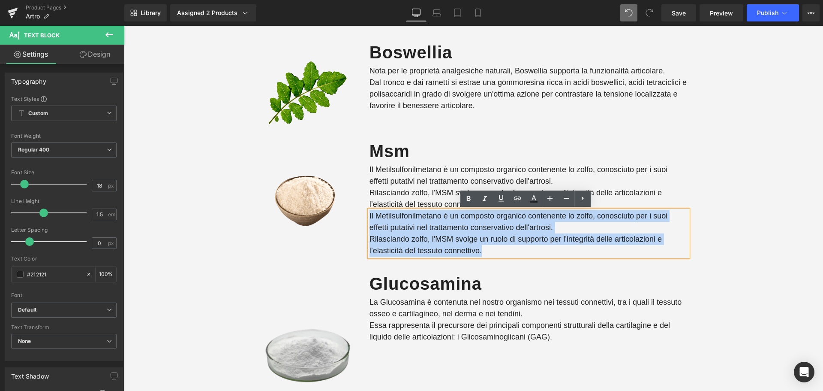
drag, startPoint x: 482, startPoint y: 253, endPoint x: 360, endPoint y: 211, distance: 129.2
click at [363, 211] on div "msm Heading Il Metilsulfonilmetano è un composto organico contenente lo zolfo, …" at bounding box center [528, 197] width 331 height 118
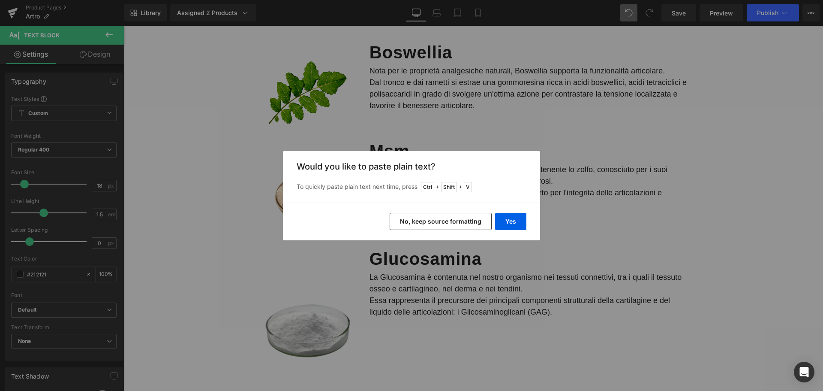
click at [441, 223] on button "No, keep source formatting" at bounding box center [441, 221] width 102 height 17
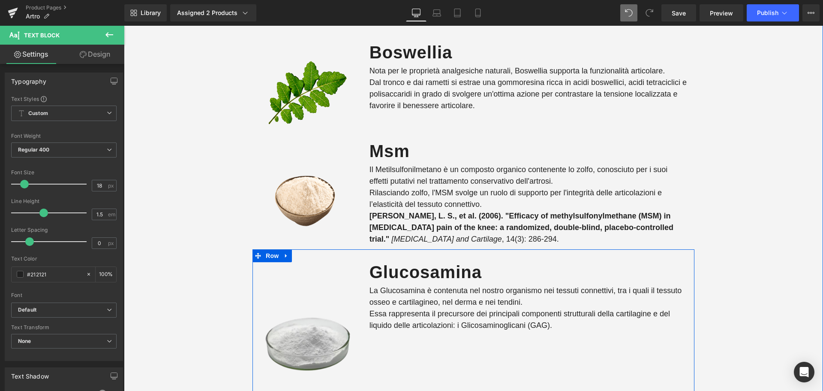
click at [317, 276] on div "Image" at bounding box center [308, 329] width 111 height 141
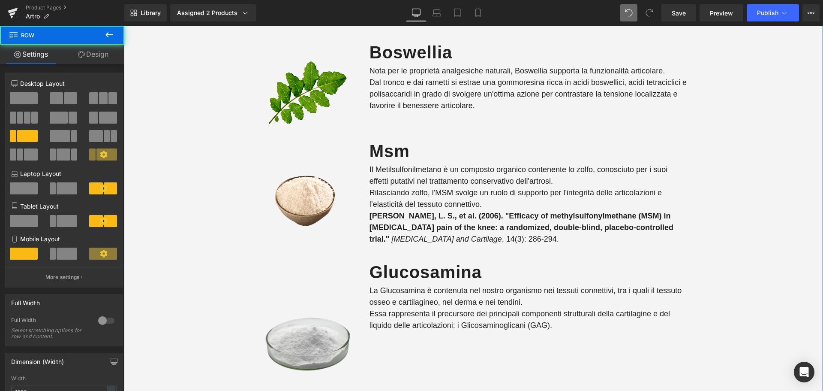
click at [383, 234] on p "Kim, L. S., et al. (2006). "Efficacy of methylsulfonylmethane (MSM) in osteoart…" at bounding box center [529, 227] width 319 height 35
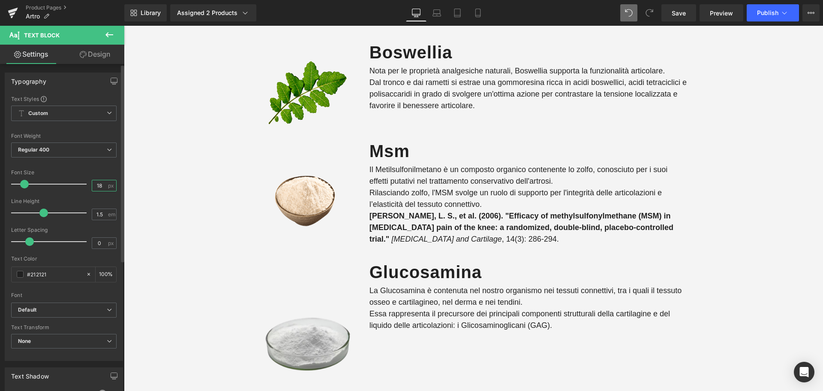
click at [97, 185] on input "18" at bounding box center [99, 185] width 15 height 11
type input "6"
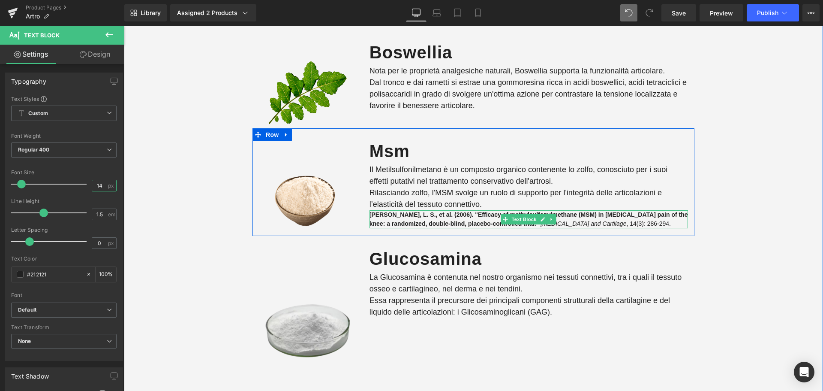
type input "14"
click at [372, 213] on span "Kim, L. S., et al. (2006). "Efficacy of methylsulfonylmethane (MSM) in osteoart…" at bounding box center [529, 219] width 319 height 16
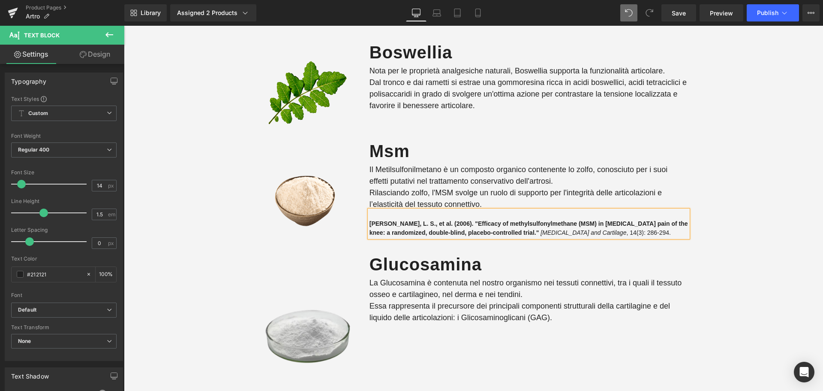
click at [773, 174] on div "molti integratori sono poco completi o contengono ingredienti non sani e non na…" at bounding box center [473, 252] width 699 height 790
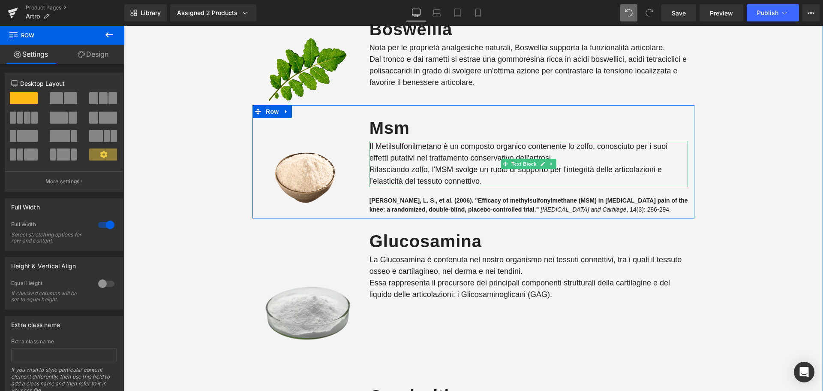
scroll to position [1544, 0]
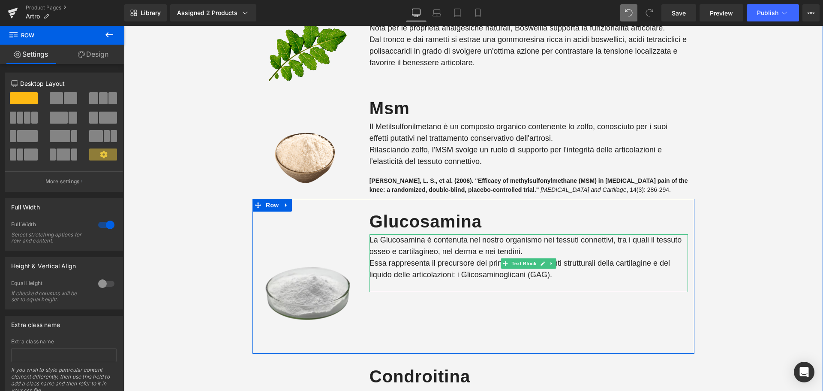
click at [461, 257] on p "Essa rappresenta il precursore dei principali componenti strutturali della cart…" at bounding box center [529, 268] width 319 height 23
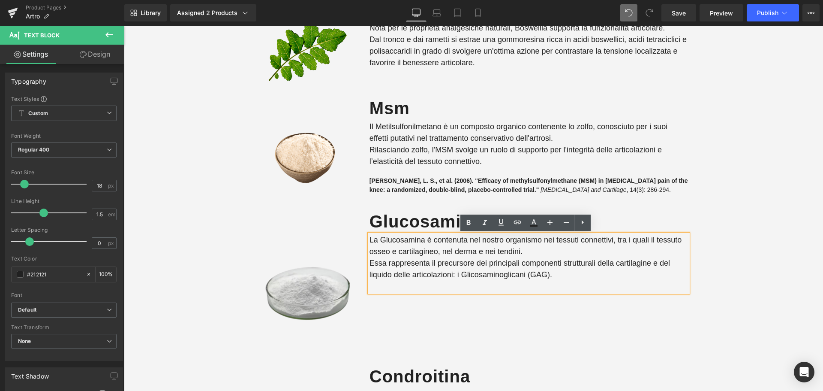
click at [408, 287] on p at bounding box center [529, 286] width 319 height 12
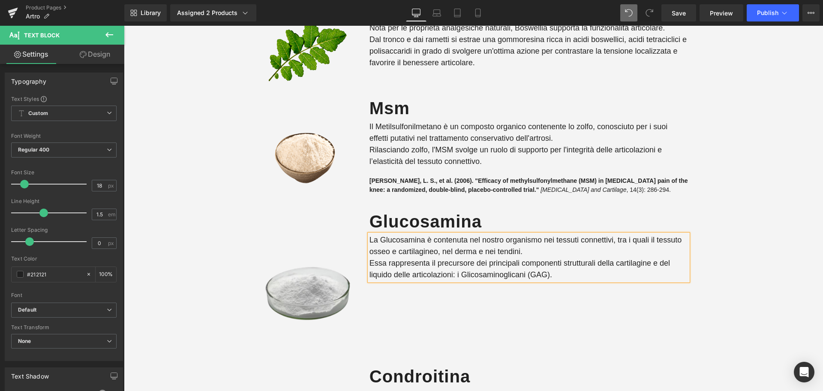
click at [411, 265] on p "Essa rappresenta il precursore dei principali componenti strutturali della cart…" at bounding box center [529, 268] width 319 height 23
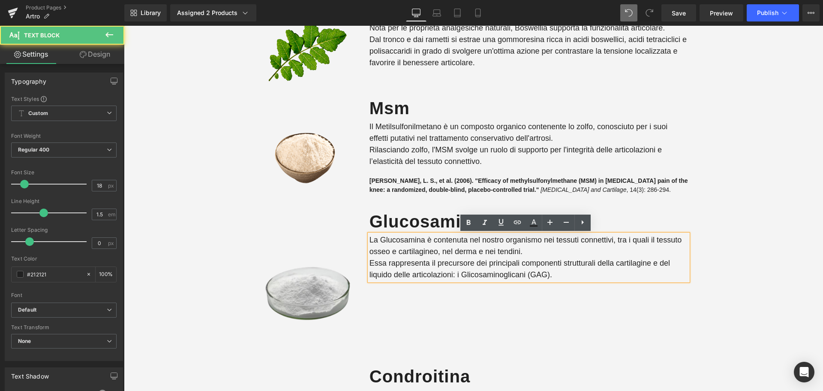
click at [434, 305] on div "Image Glucosamina Heading La Glucosamina è contenuta nel nostro organismo nei t…" at bounding box center [474, 276] width 442 height 155
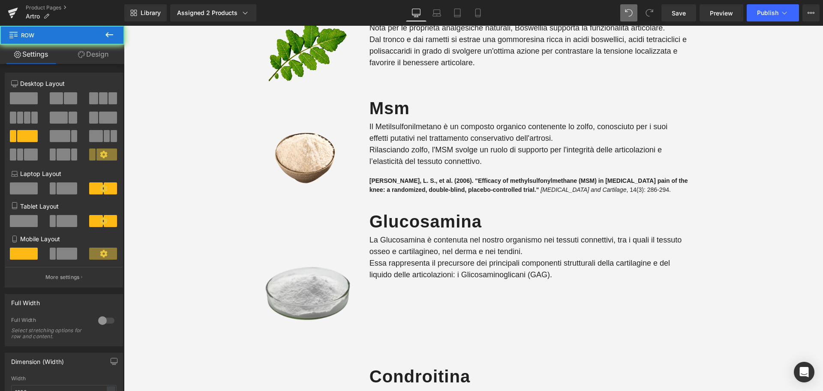
click at [124, 26] on div at bounding box center [124, 26] width 0 height 0
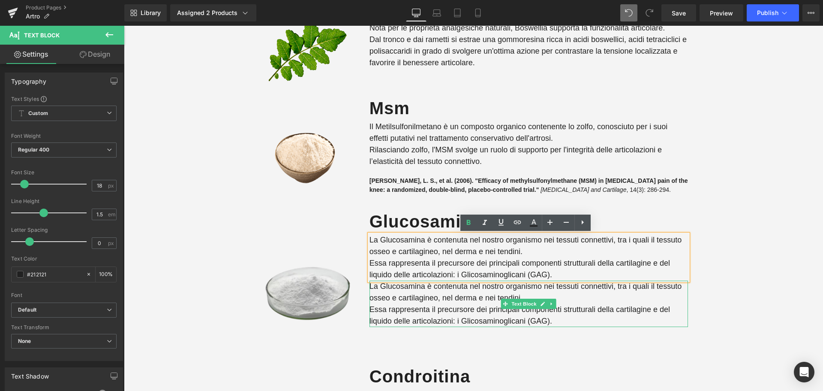
click at [392, 301] on p "La Glucosamina è contenuta nel nostro organismo nei tessuti connettivi, tra i q…" at bounding box center [529, 291] width 319 height 23
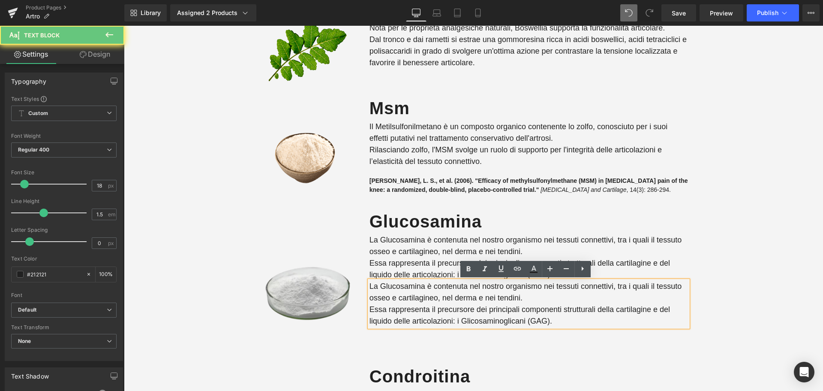
click at [389, 299] on p "La Glucosamina è contenuta nel nostro organismo nei tessuti connettivi, tra i q…" at bounding box center [529, 291] width 319 height 23
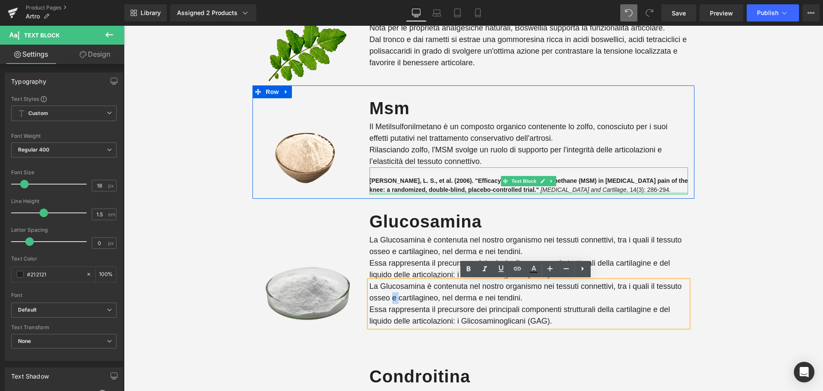
click at [401, 192] on div at bounding box center [529, 193] width 319 height 2
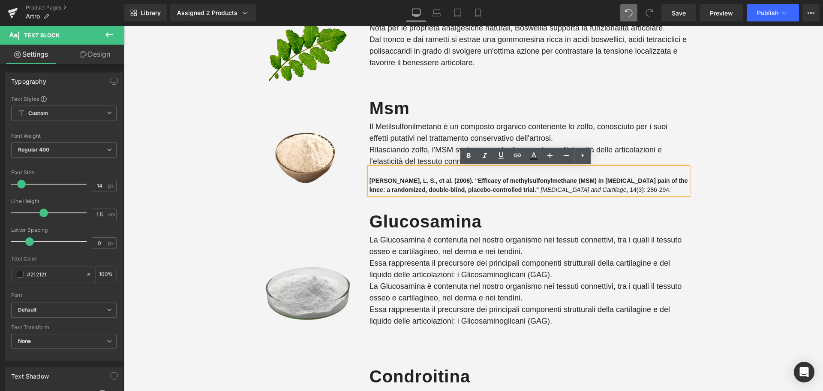
click at [400, 181] on span "Kim, L. S., et al. (2006). "Efficacy of methylsulfonylmethane (MSM) in osteoart…" at bounding box center [529, 185] width 319 height 16
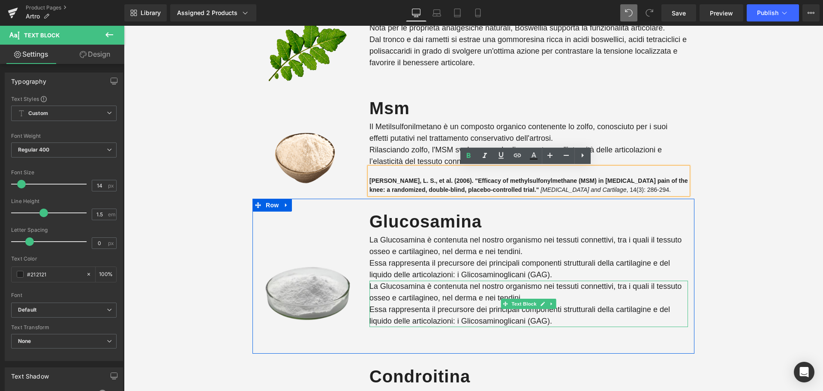
click at [422, 295] on p "La Glucosamina è contenuta nel nostro organismo nei tessuti connettivi, tra i q…" at bounding box center [529, 291] width 319 height 23
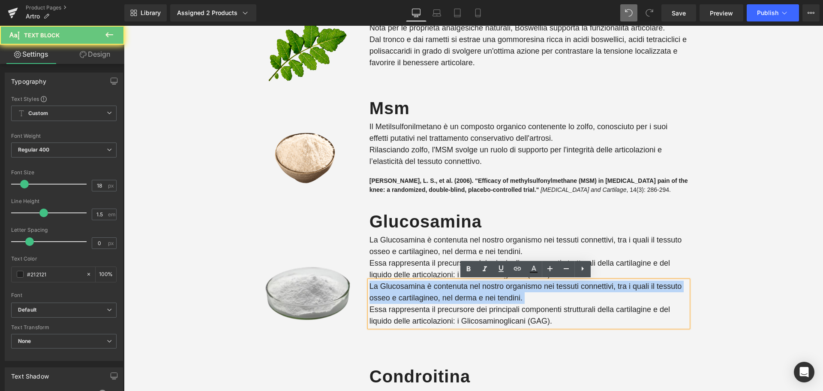
click at [422, 295] on p "La Glucosamina è contenuta nel nostro organismo nei tessuti connettivi, tra i q…" at bounding box center [529, 291] width 319 height 23
click at [440, 317] on p "Essa rappresenta il precursore dei principali componenti strutturali della cart…" at bounding box center [529, 315] width 319 height 23
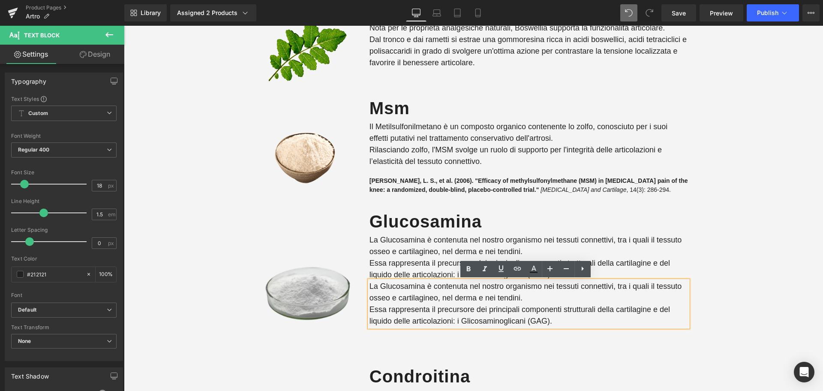
drag, startPoint x: 552, startPoint y: 324, endPoint x: 366, endPoint y: 280, distance: 190.8
click at [370, 280] on div "La Glucosamina è contenuta nel nostro organismo nei tessuti connettivi, tra i q…" at bounding box center [529, 303] width 319 height 46
drag, startPoint x: 367, startPoint y: 285, endPoint x: 556, endPoint y: 318, distance: 191.6
click at [556, 318] on div "La Glucosamina è contenuta nel nostro organismo nei tessuti connettivi, tra i q…" at bounding box center [529, 303] width 319 height 46
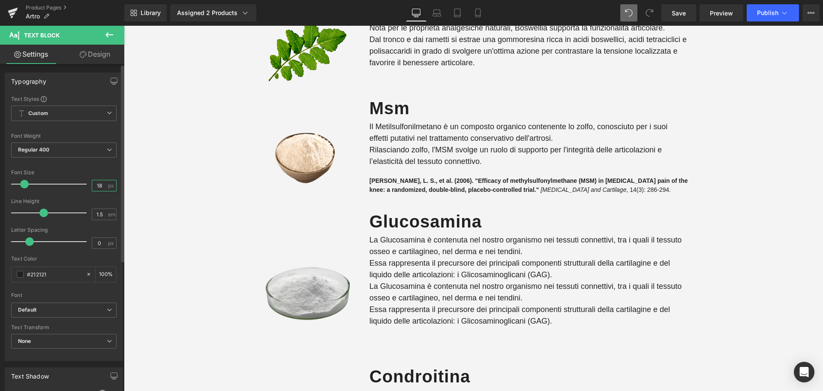
click at [95, 185] on input "18" at bounding box center [99, 185] width 15 height 11
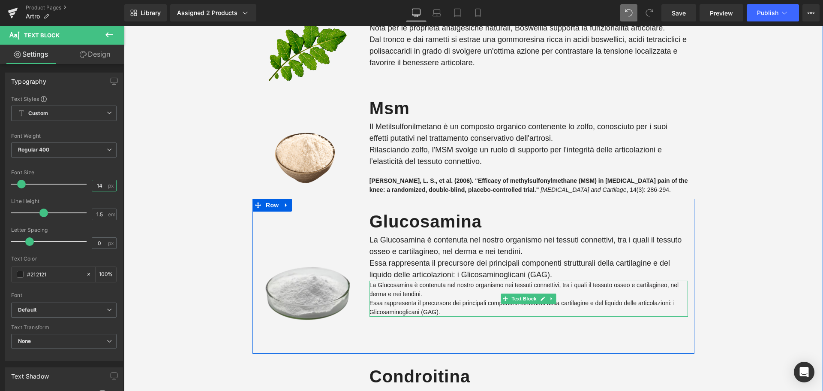
type input "14"
click at [397, 296] on p "La Glucosamina è contenuta nel nostro organismo nei tessuti connettivi, tra i q…" at bounding box center [529, 289] width 319 height 18
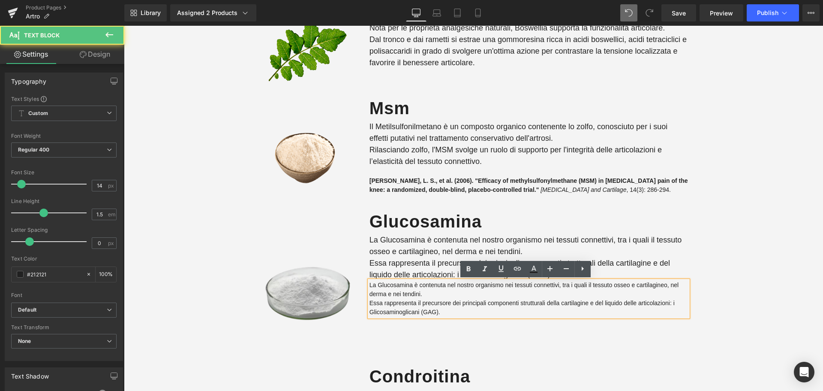
click at [370, 286] on p "La Glucosamina è contenuta nel nostro organismo nei tessuti connettivi, tra i q…" at bounding box center [529, 289] width 319 height 18
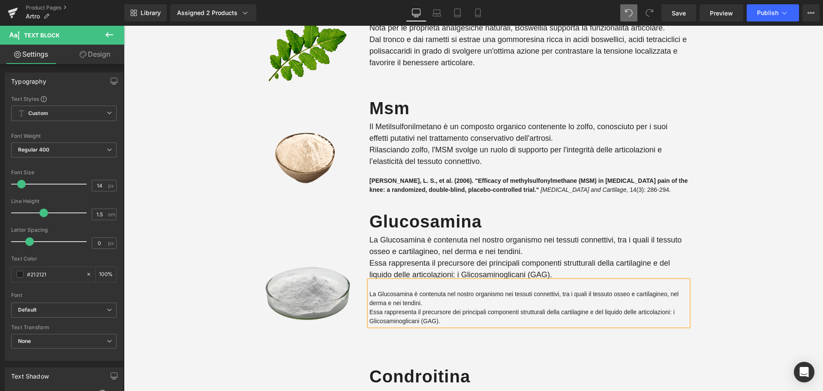
drag, startPoint x: 400, startPoint y: 313, endPoint x: 407, endPoint y: 313, distance: 6.9
click at [400, 313] on p "Essa rappresenta il precursore dei principali componenti strutturali della cart…" at bounding box center [529, 316] width 319 height 18
drag, startPoint x: 446, startPoint y: 321, endPoint x: 368, endPoint y: 295, distance: 83.0
click at [370, 295] on div "La Glucosamina è contenuta nel nostro organismo nei tessuti connettivi, tra i q…" at bounding box center [529, 302] width 319 height 45
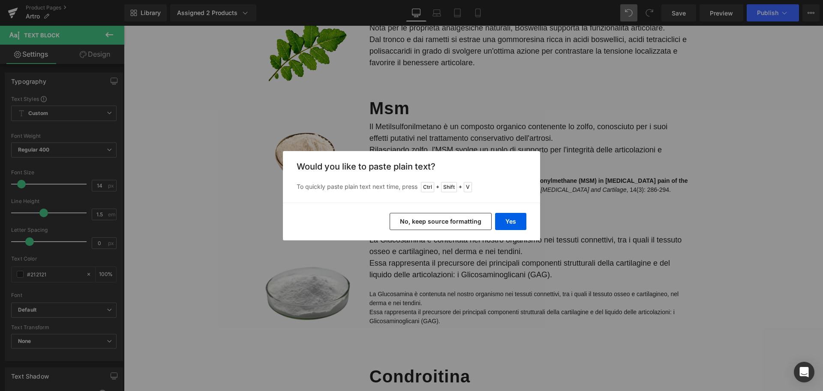
click at [425, 225] on button "No, keep source formatting" at bounding box center [441, 221] width 102 height 17
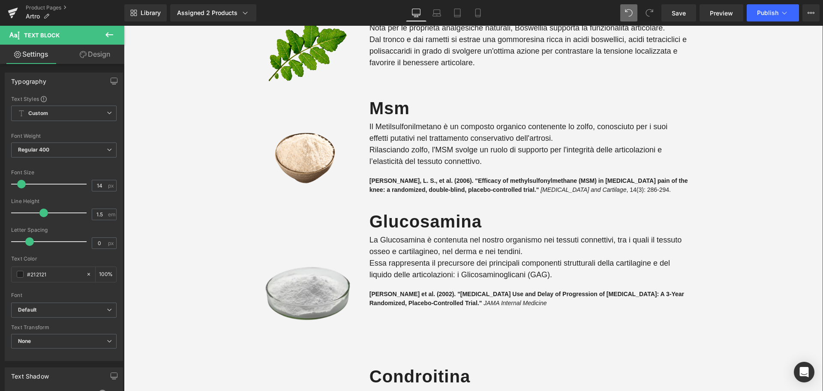
click at [770, 209] on div "molti integratori sono poco completi o contengono ingredienti non sani e non na…" at bounding box center [473, 209] width 699 height 790
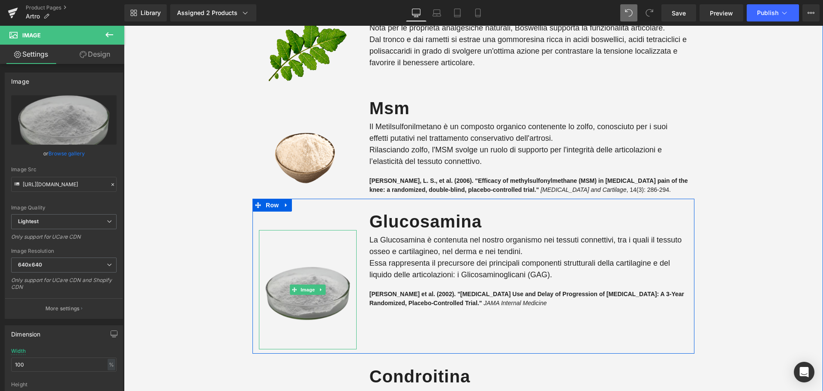
click at [320, 254] on img at bounding box center [308, 289] width 98 height 119
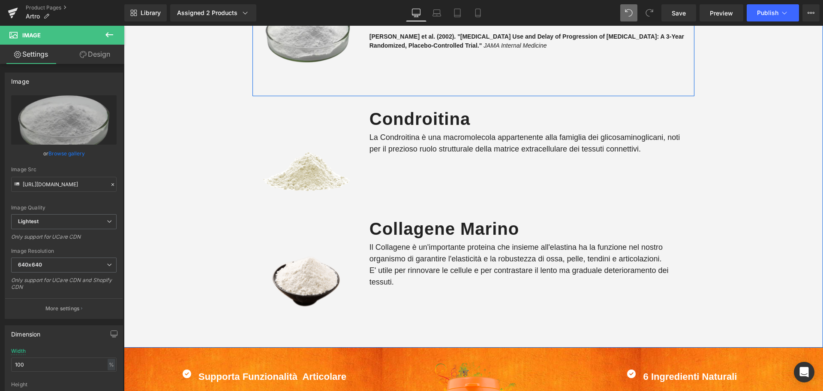
scroll to position [1715, 0]
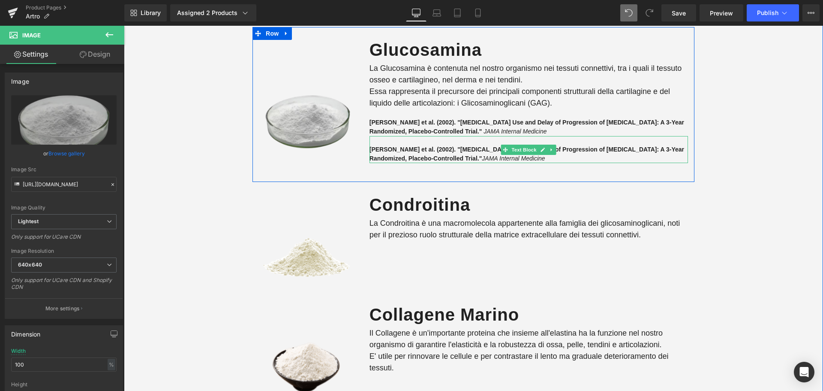
click at [404, 150] on strong "Pavelka, K. et al. (2002). "Glucosamine Sulfate Use and Delay of Progression of…" at bounding box center [527, 154] width 315 height 16
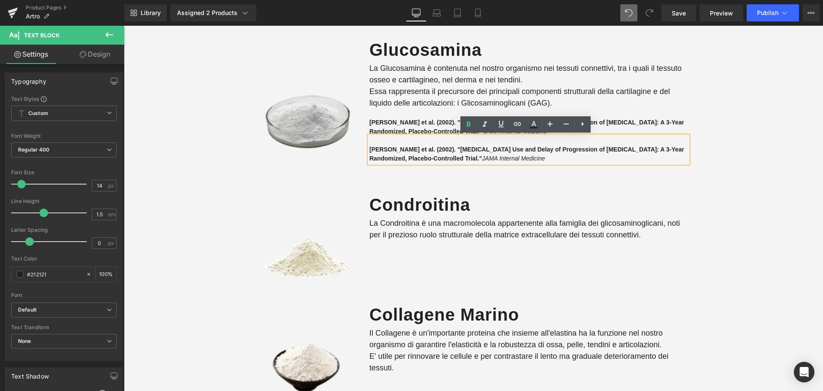
click at [735, 156] on div "molti integratori sono poco completi o contengono ingredienti non sani e non na…" at bounding box center [473, 38] width 699 height 790
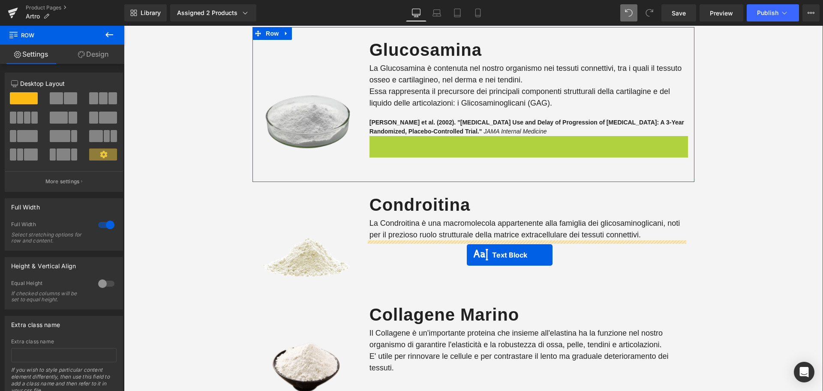
drag, startPoint x: 500, startPoint y: 148, endPoint x: 467, endPoint y: 255, distance: 111.2
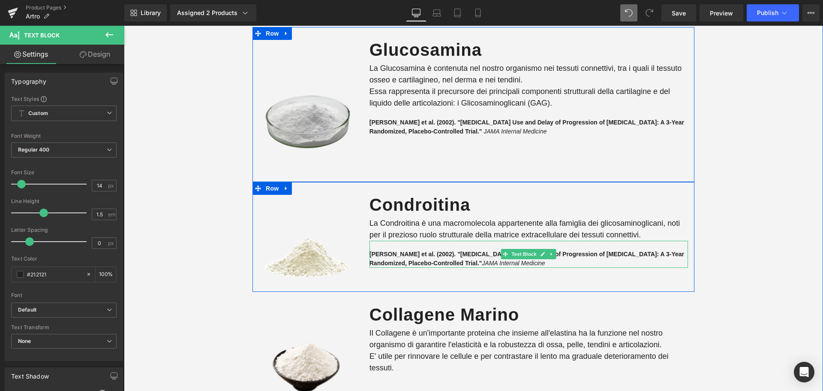
click at [379, 258] on p "Pavelka, K. et al. (2002). "Glucosamine Sulfate Use and Delay of Progression of…" at bounding box center [529, 259] width 319 height 18
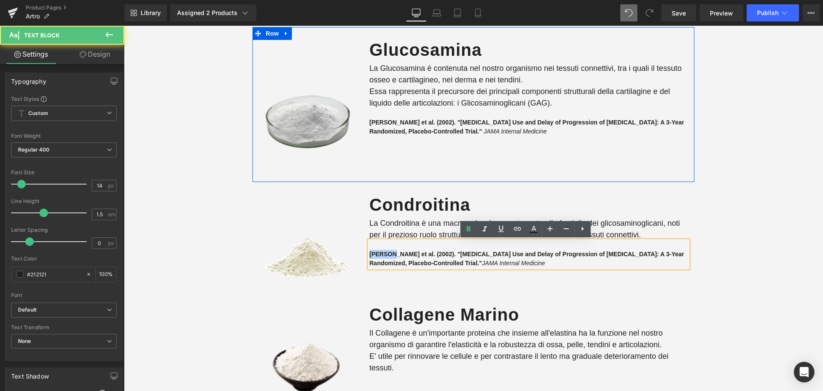
click at [379, 258] on p "Pavelka, K. et al. (2002). "Glucosamine Sulfate Use and Delay of Progression of…" at bounding box center [529, 259] width 319 height 18
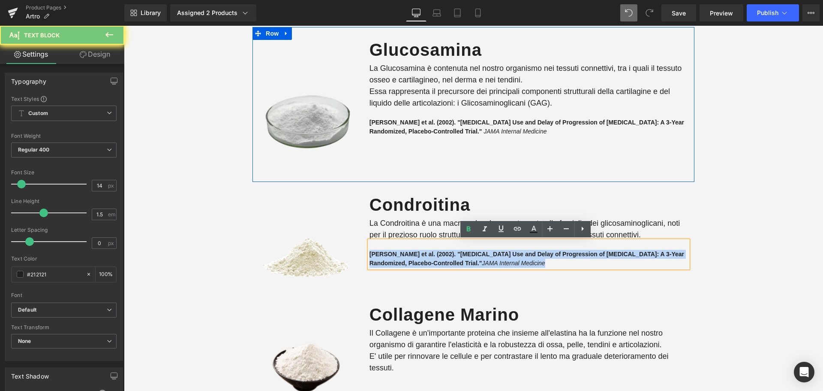
click at [379, 258] on p "Pavelka, K. et al. (2002). "Glucosamine Sulfate Use and Delay of Progression of…" at bounding box center [529, 259] width 319 height 18
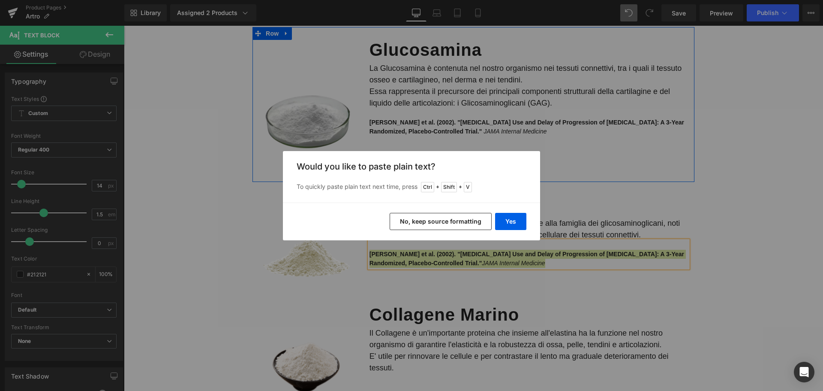
click at [422, 222] on button "No, keep source formatting" at bounding box center [441, 221] width 102 height 17
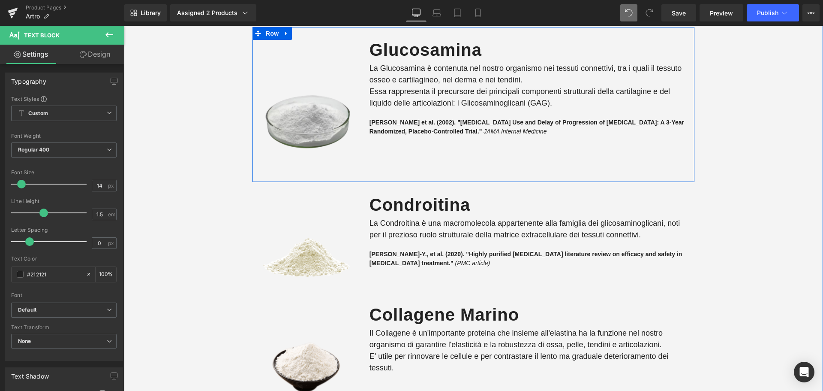
click at [708, 204] on div "molti integratori sono poco completi o contengono ingredienti non sani e non na…" at bounding box center [473, 38] width 699 height 790
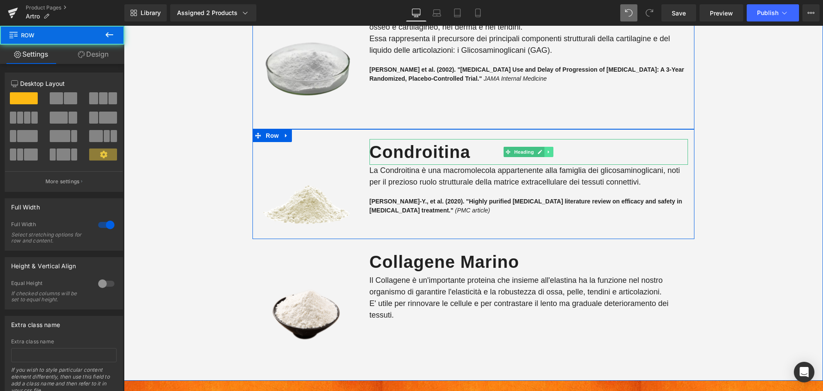
scroll to position [1844, 0]
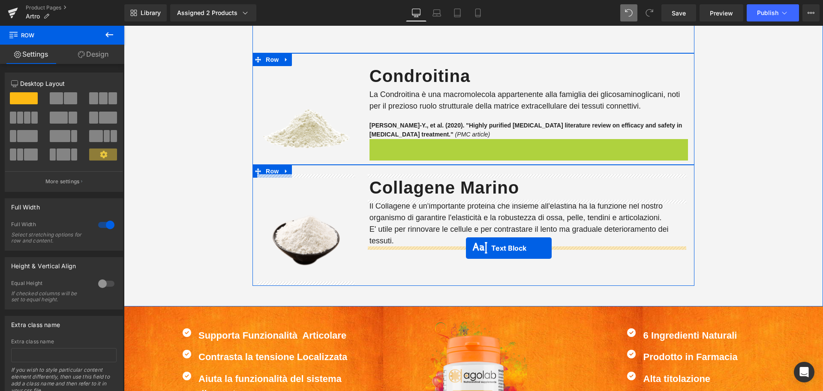
drag, startPoint x: 502, startPoint y: 152, endPoint x: 466, endPoint y: 248, distance: 102.4
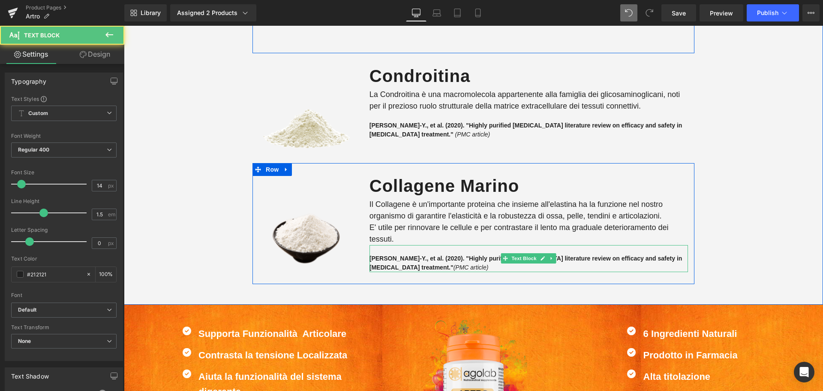
click at [392, 255] on strong "Reginster, J.-Y., et al. (2020). "Highly purified chondroitin sulfate: a litera…" at bounding box center [526, 263] width 313 height 16
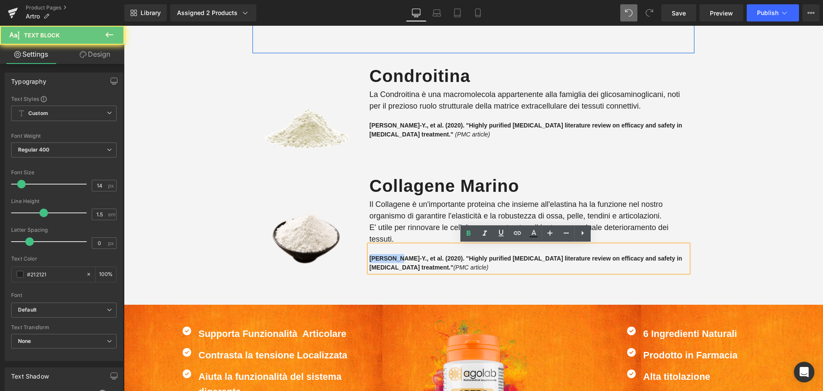
click at [392, 255] on strong "Reginster, J.-Y., et al. (2020). "Highly purified chondroitin sulfate: a litera…" at bounding box center [526, 263] width 313 height 16
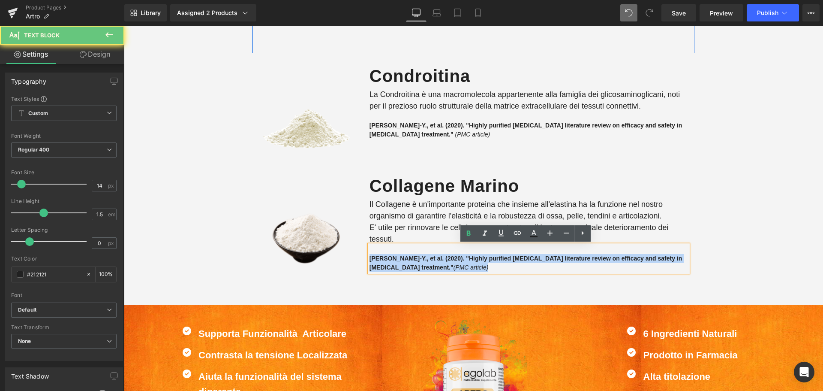
click at [392, 255] on strong "Reginster, J.-Y., et al. (2020). "Highly purified chondroitin sulfate: a litera…" at bounding box center [526, 263] width 313 height 16
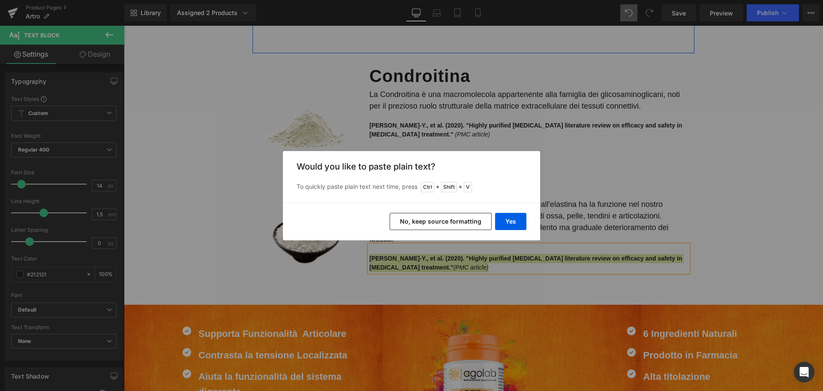
click at [429, 222] on button "No, keep source formatting" at bounding box center [441, 221] width 102 height 17
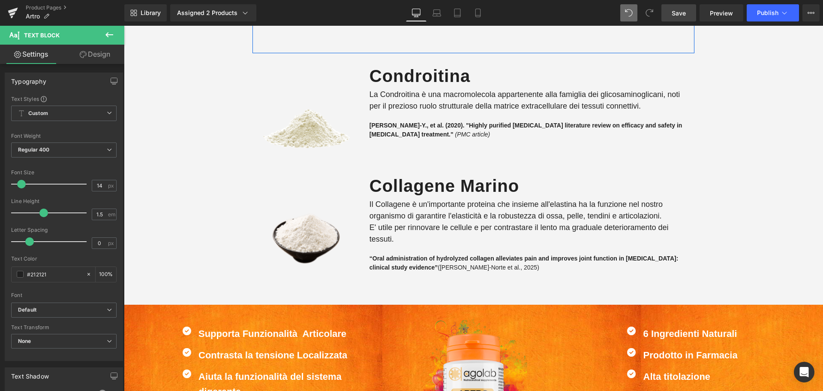
click at [687, 12] on link "Save" at bounding box center [679, 12] width 35 height 17
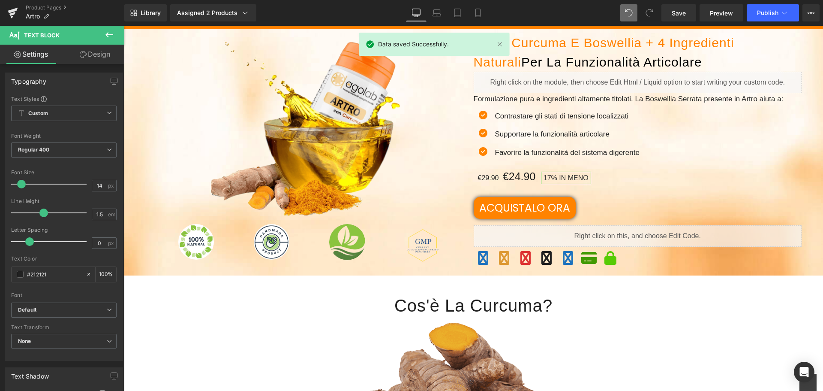
scroll to position [0, 0]
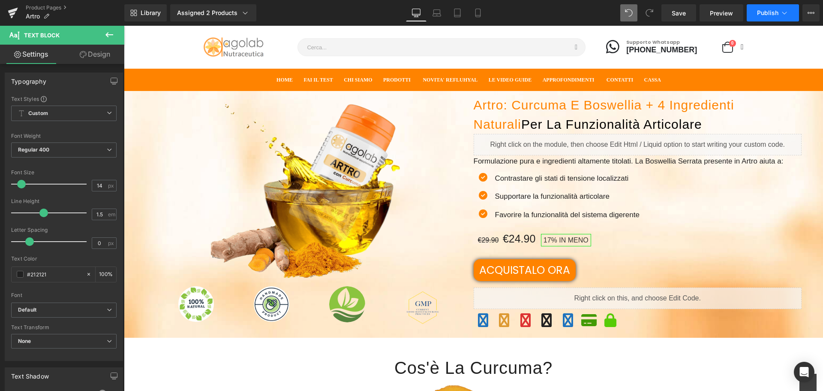
click at [761, 14] on span "Publish" at bounding box center [767, 12] width 21 height 7
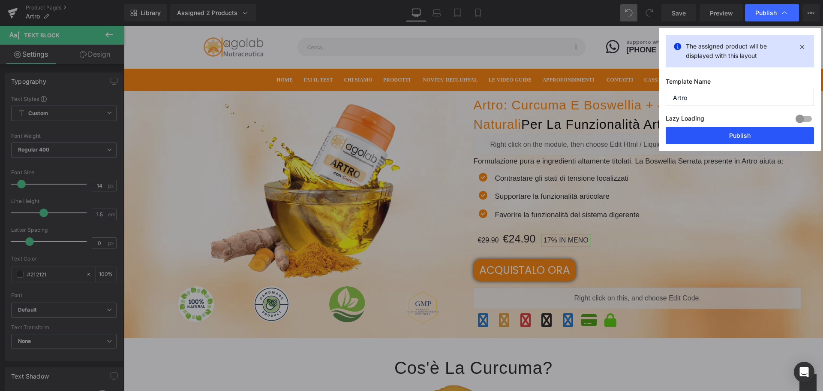
click at [734, 138] on button "Publish" at bounding box center [740, 135] width 148 height 17
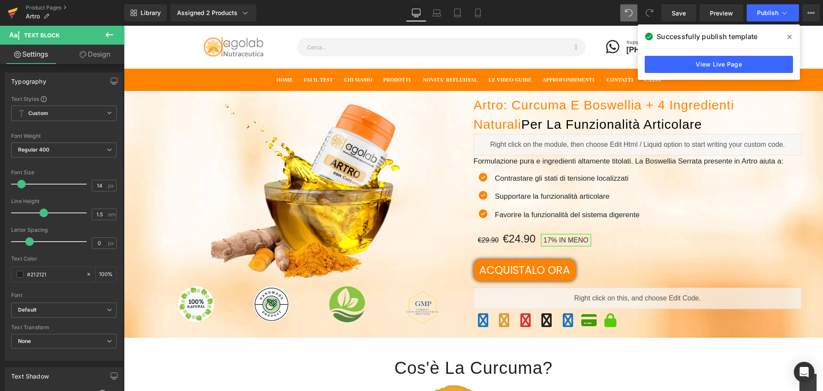
click at [9, 12] on icon at bounding box center [13, 11] width 10 height 6
